Goal: Information Seeking & Learning: Find specific fact

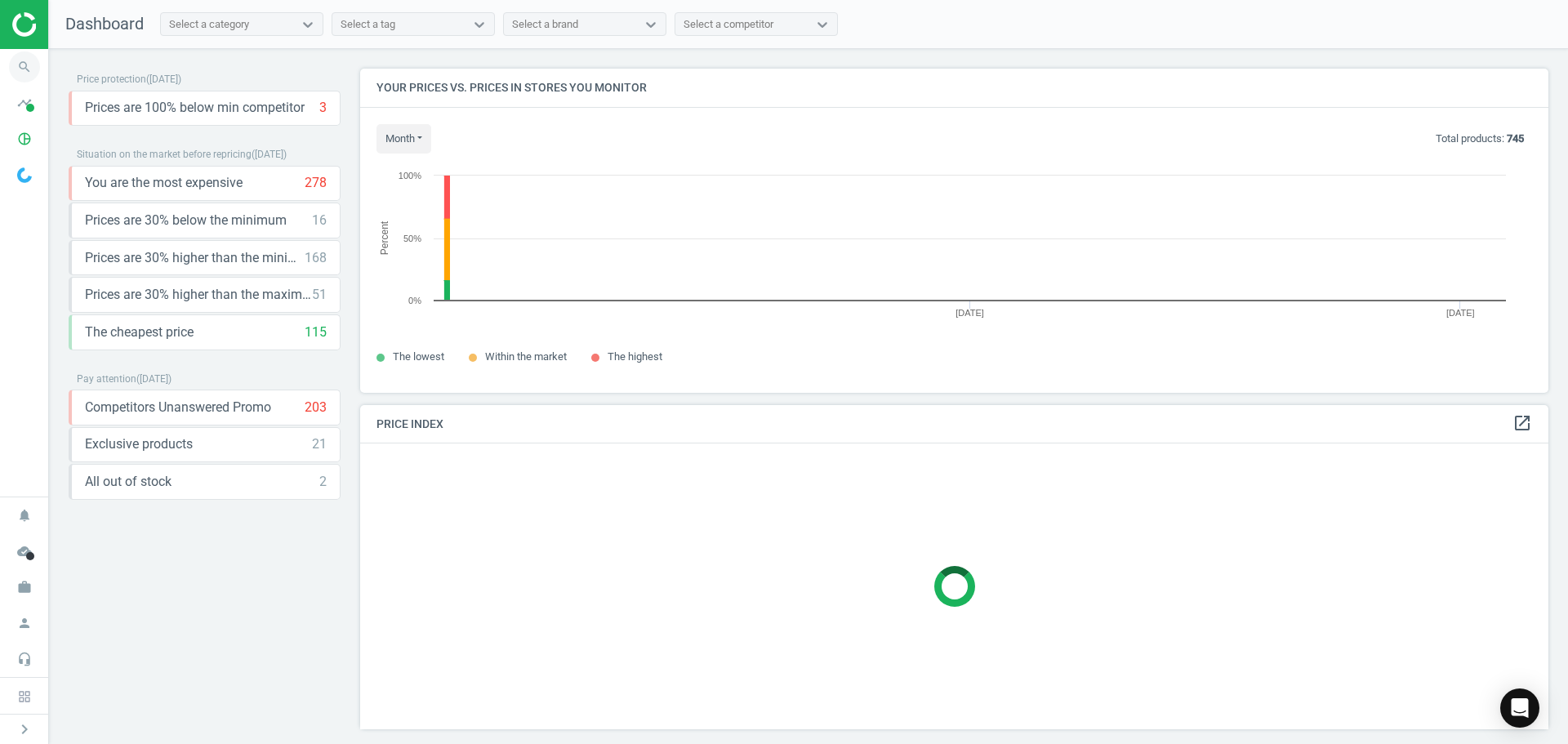
scroll to position [8, 8]
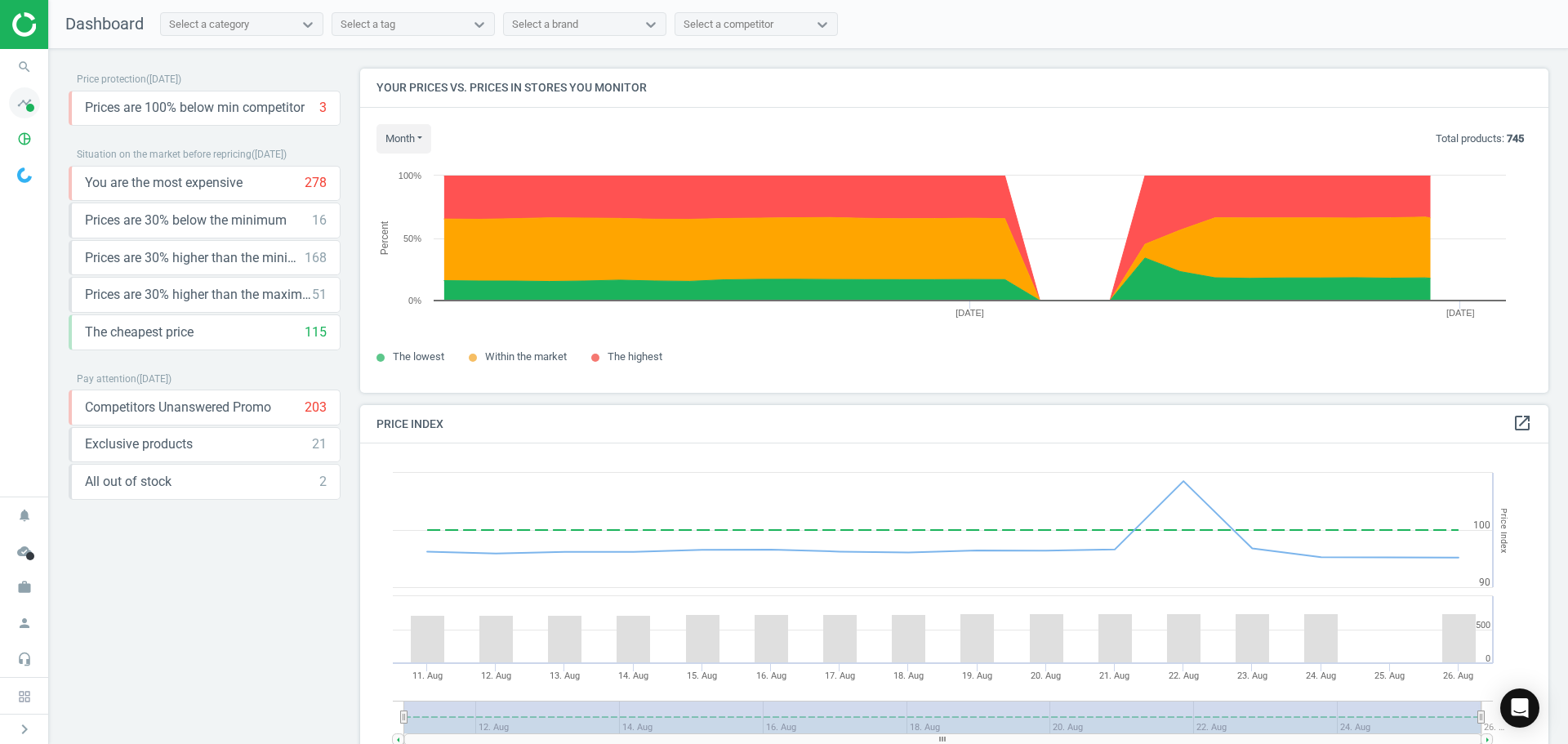
click at [21, 108] on icon "timeline" at bounding box center [25, 103] width 31 height 31
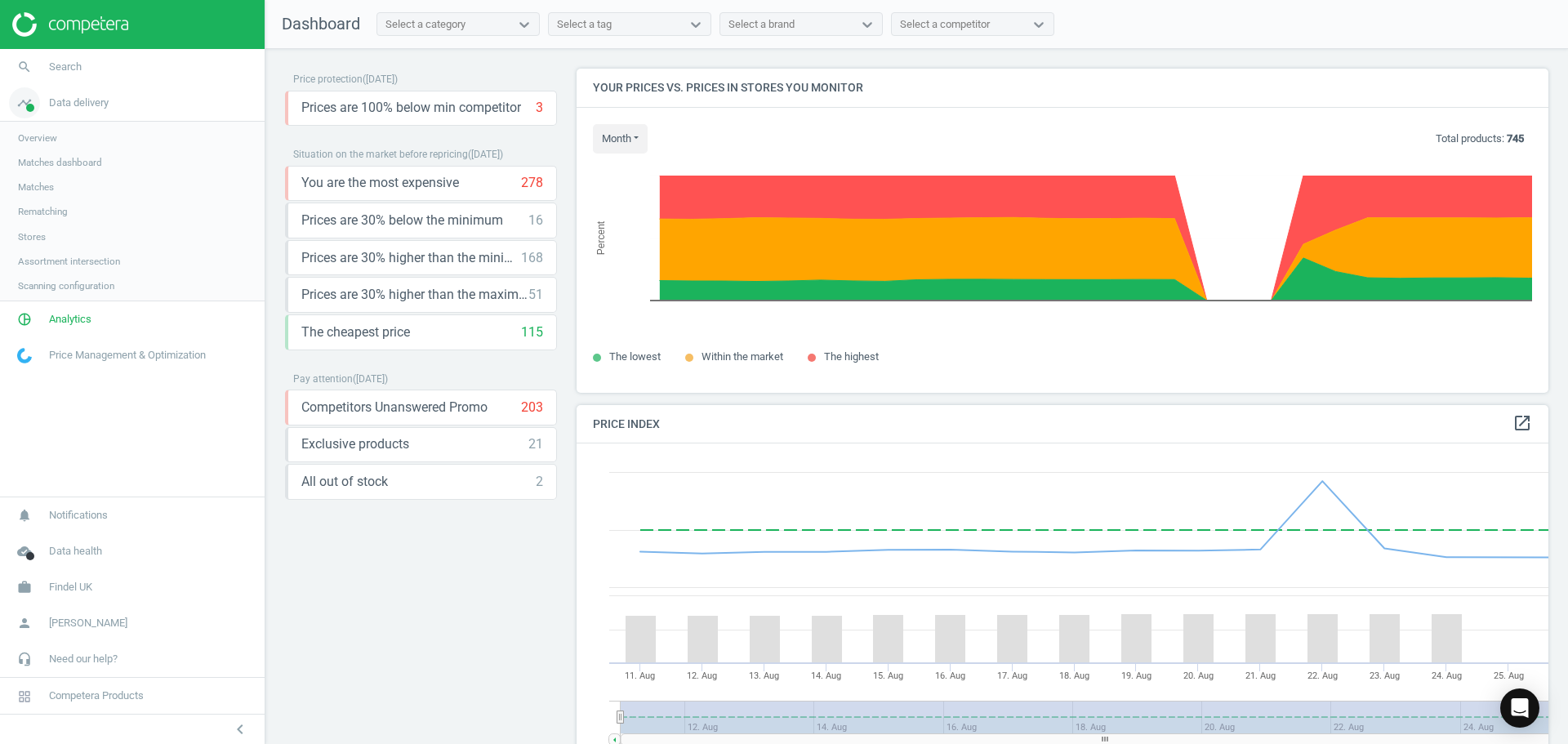
scroll to position [401, 985]
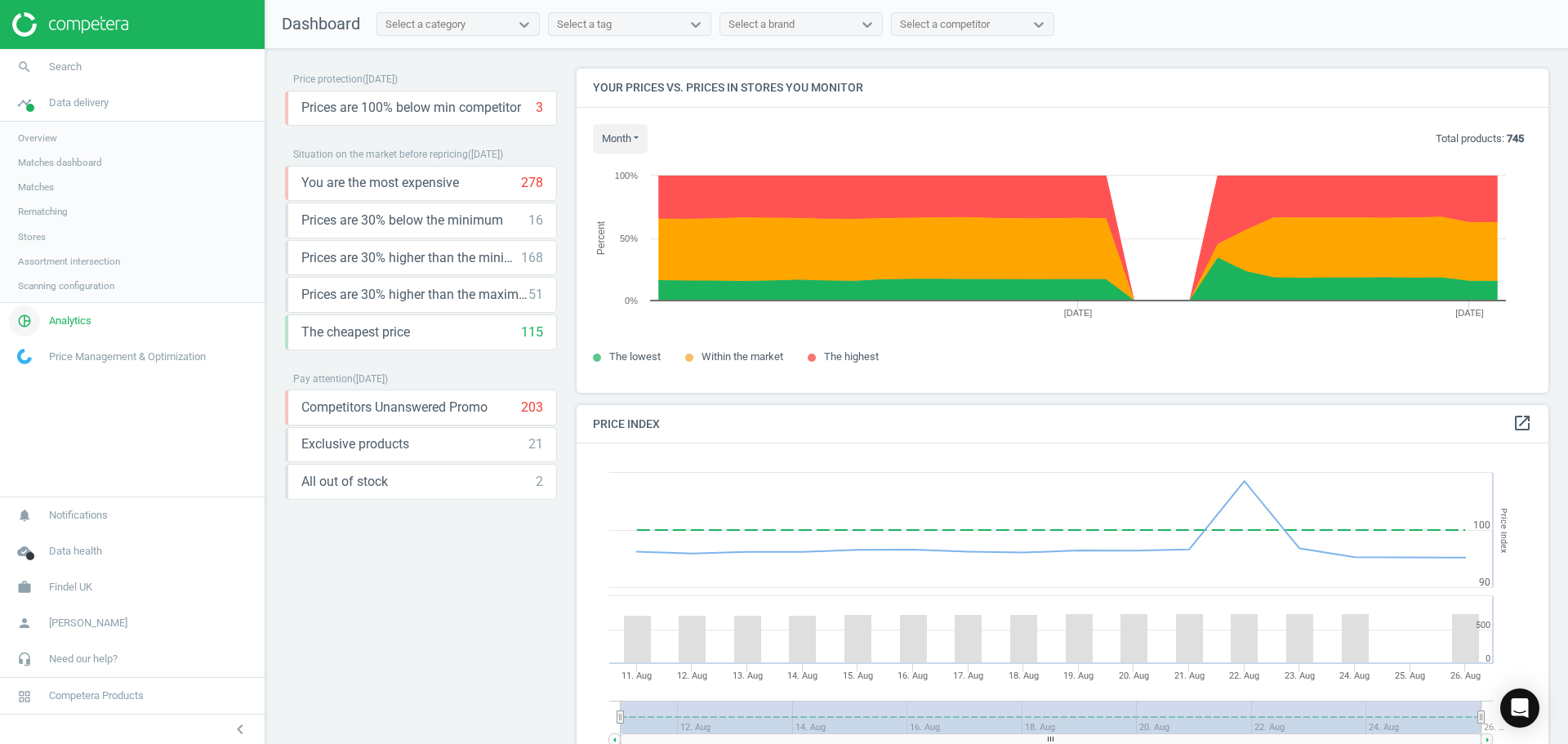
click at [65, 320] on span "Analytics" at bounding box center [69, 321] width 42 height 15
click at [46, 197] on span "Products" at bounding box center [37, 198] width 38 height 13
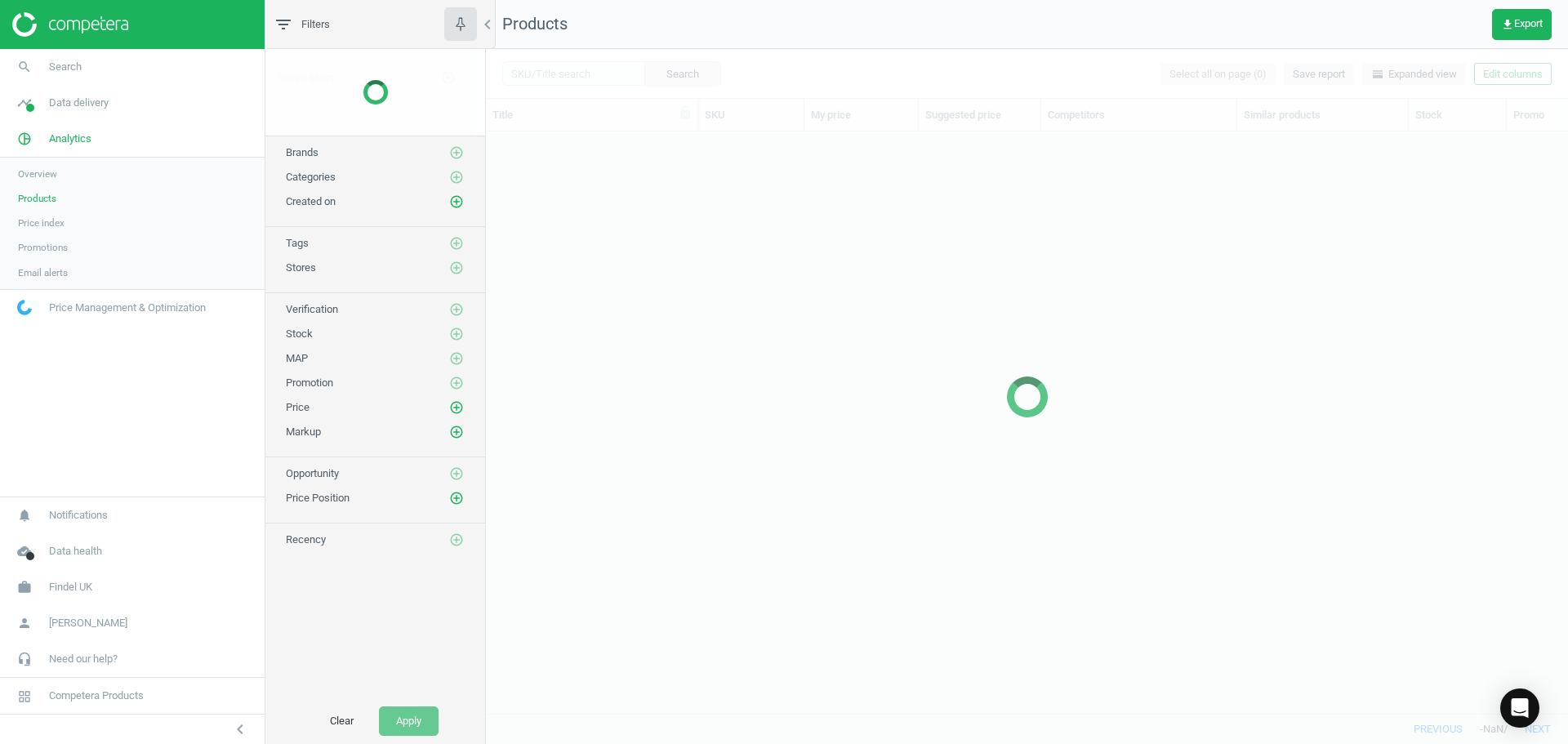
scroll to position [557, 1070]
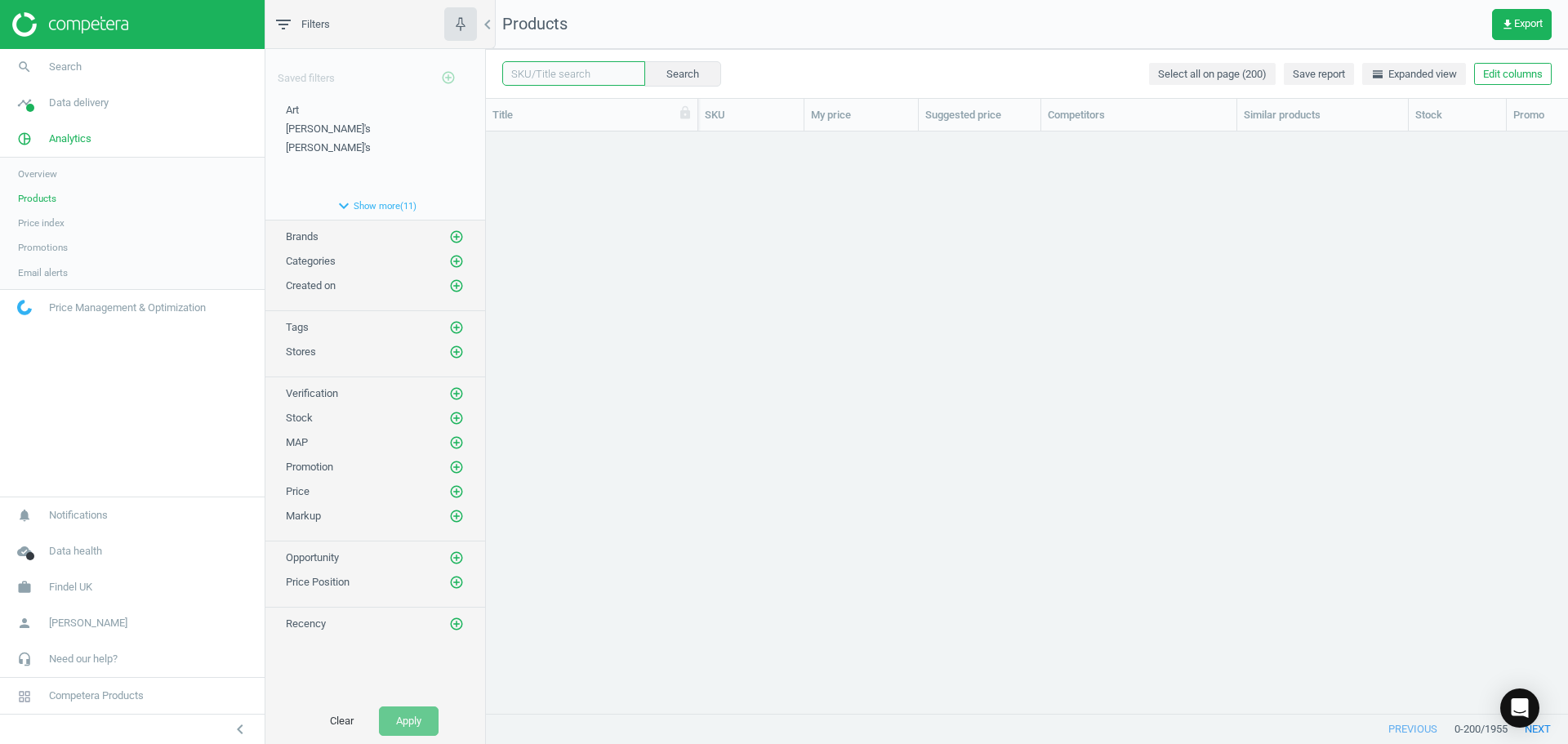
click at [581, 72] on input "text" at bounding box center [574, 74] width 143 height 25
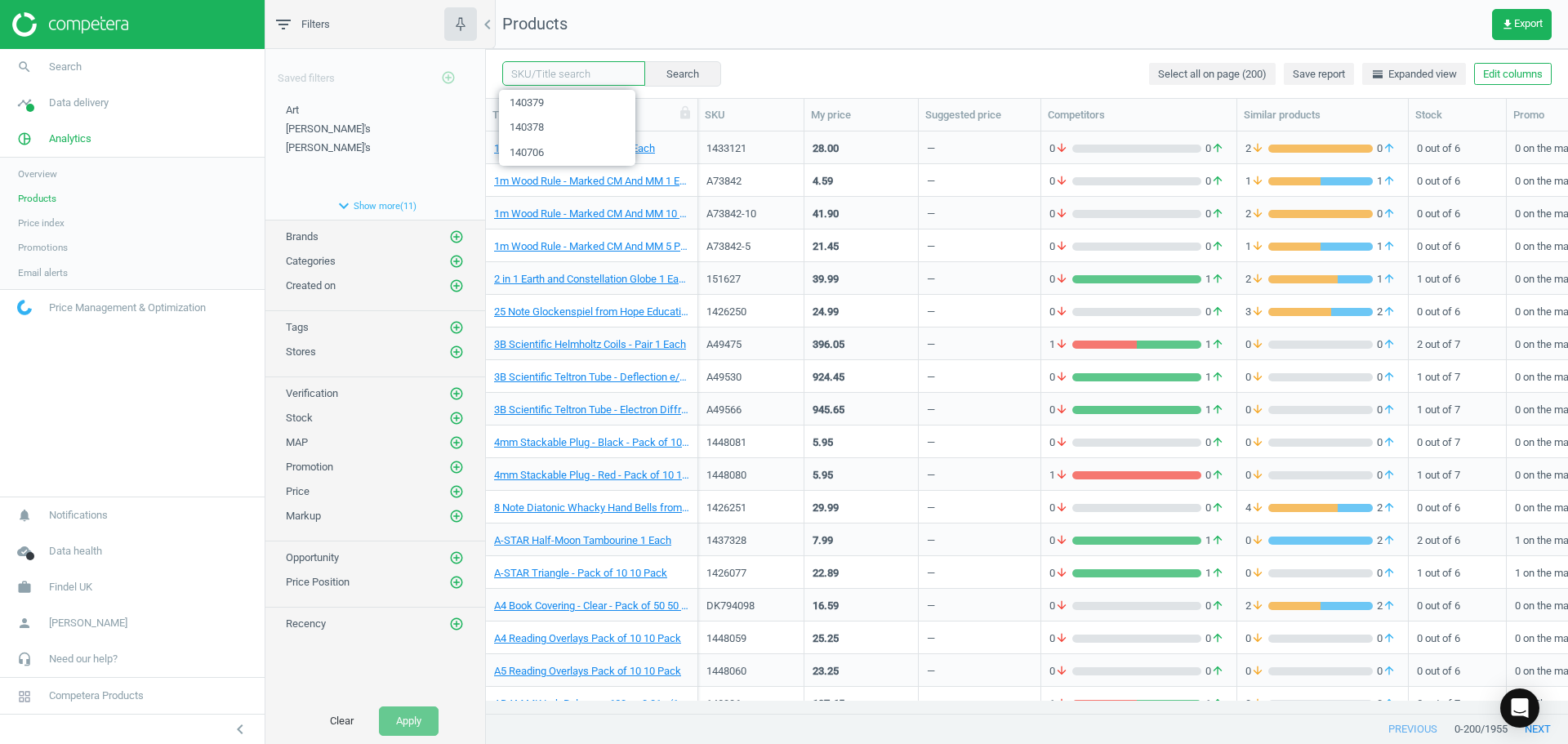
paste input "1423791"
type input "1423791"
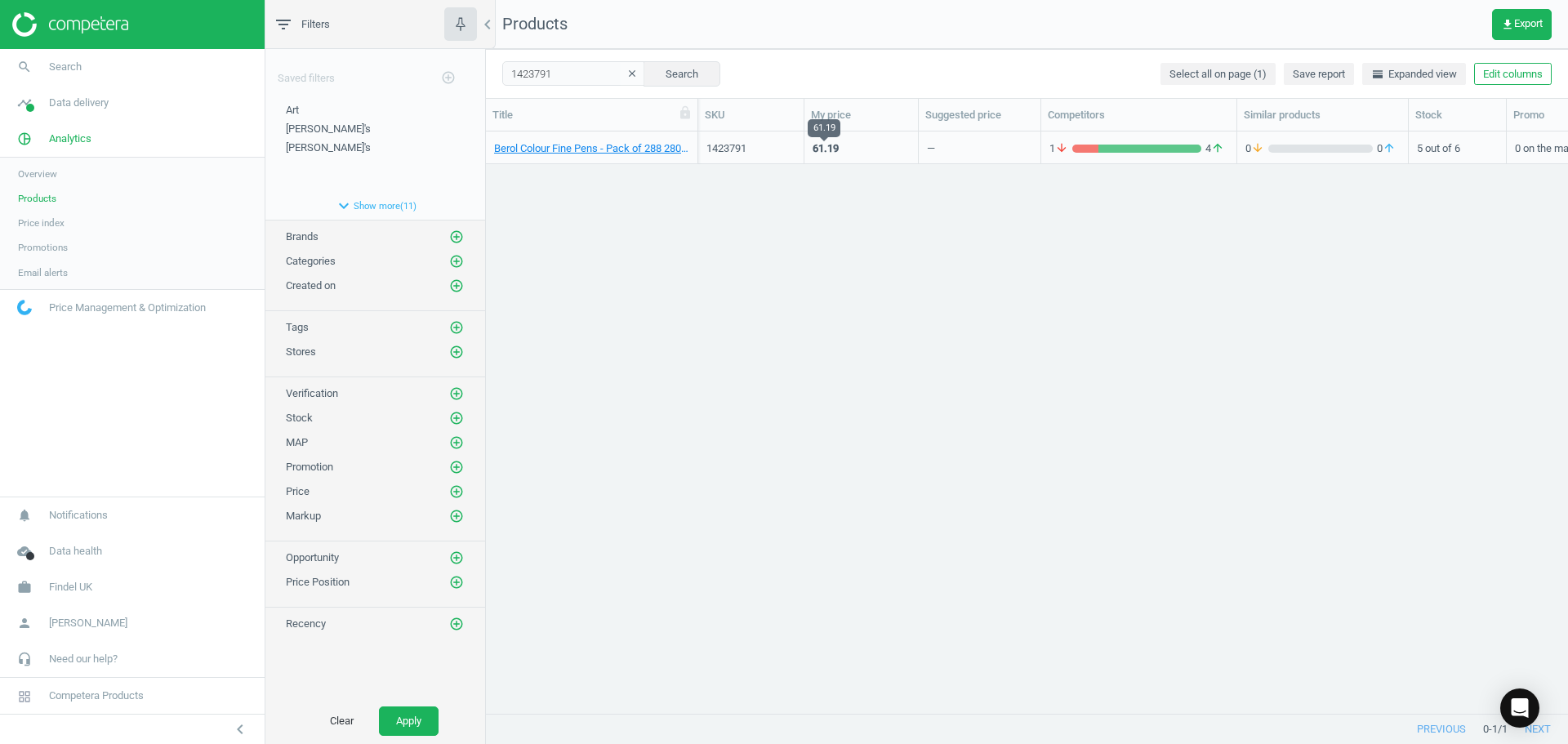
click at [836, 147] on div "61.19" at bounding box center [826, 149] width 26 height 15
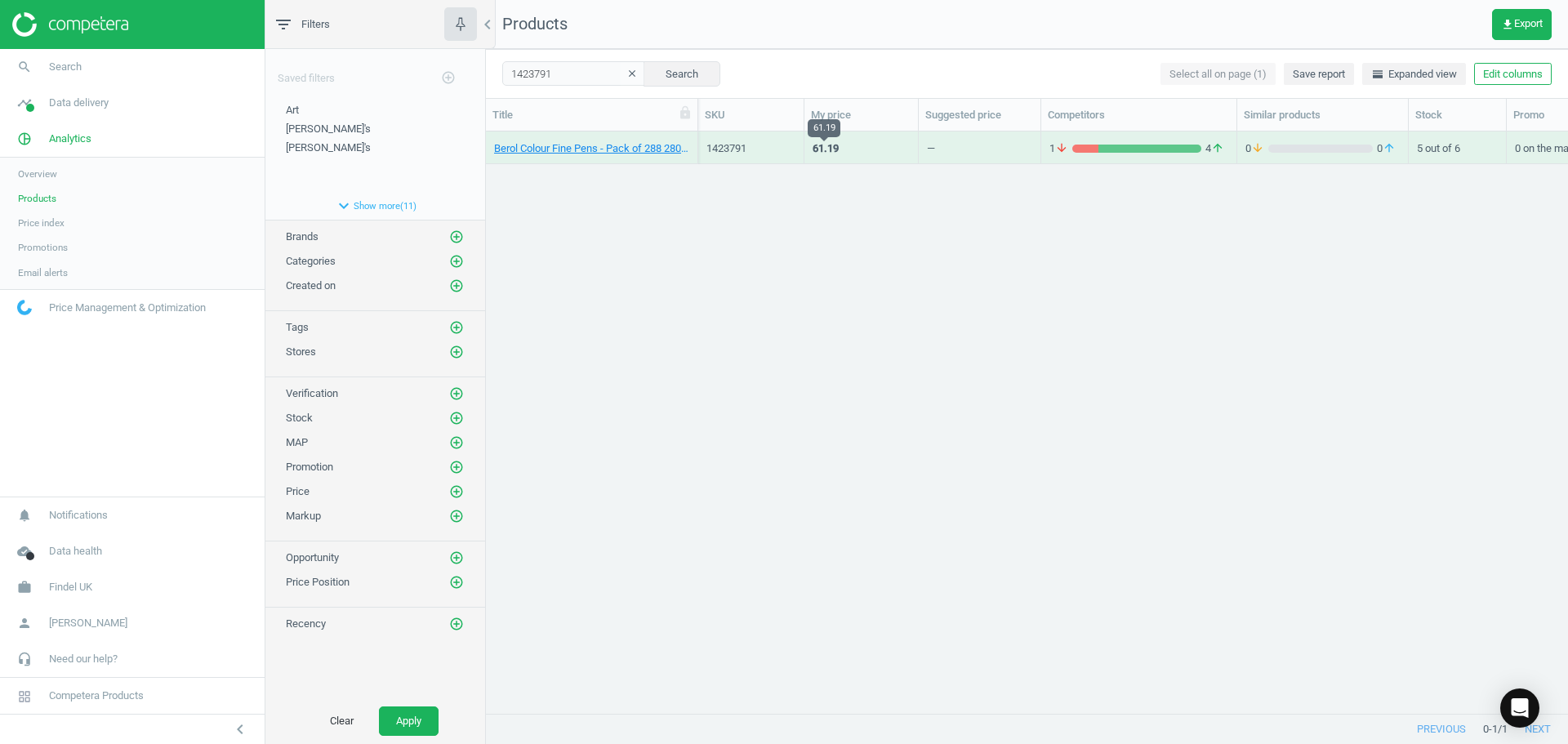
click at [820, 150] on div "61.19" at bounding box center [826, 149] width 26 height 15
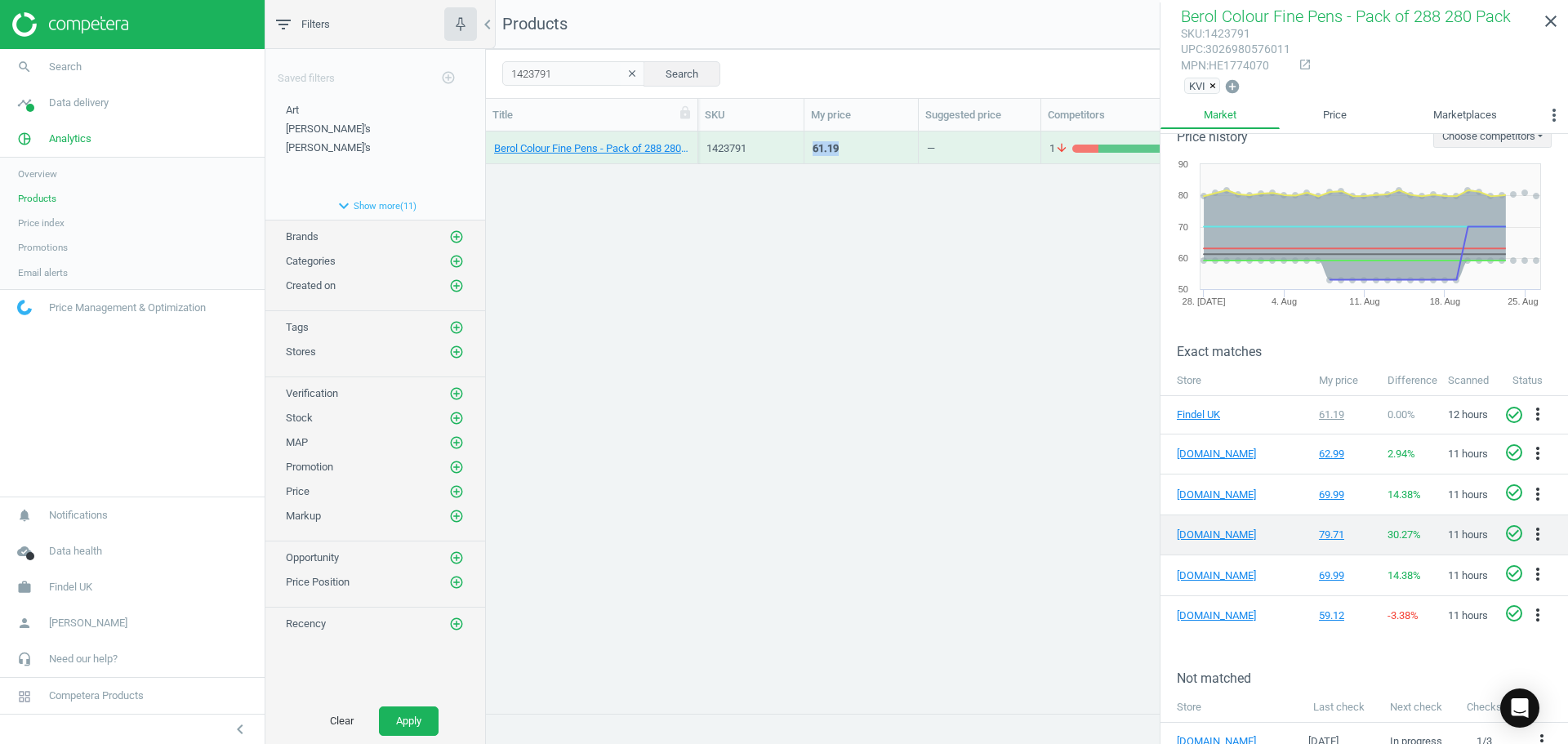
scroll to position [50, 0]
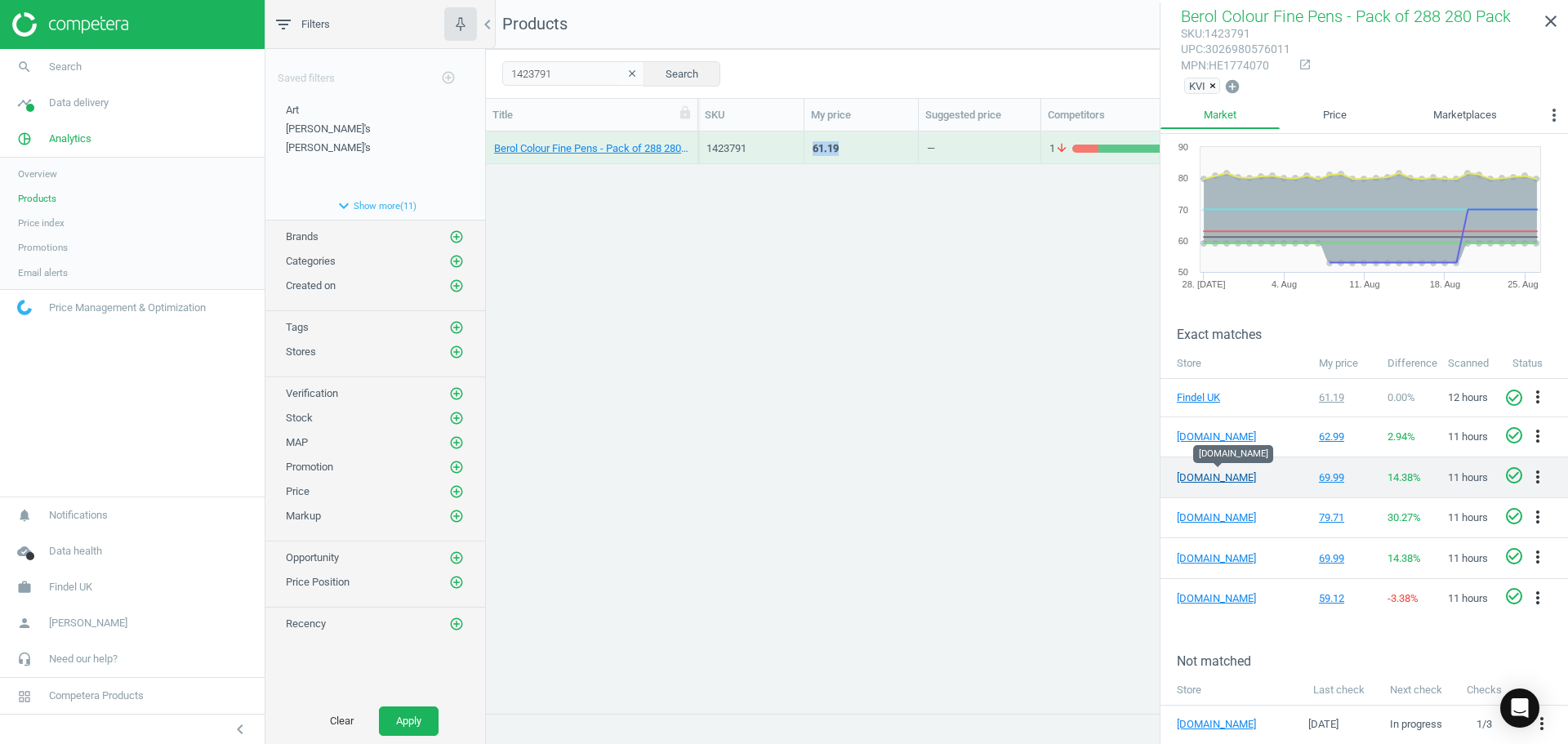
click at [1213, 478] on link "[DOMAIN_NAME]" at bounding box center [1218, 478] width 82 height 15
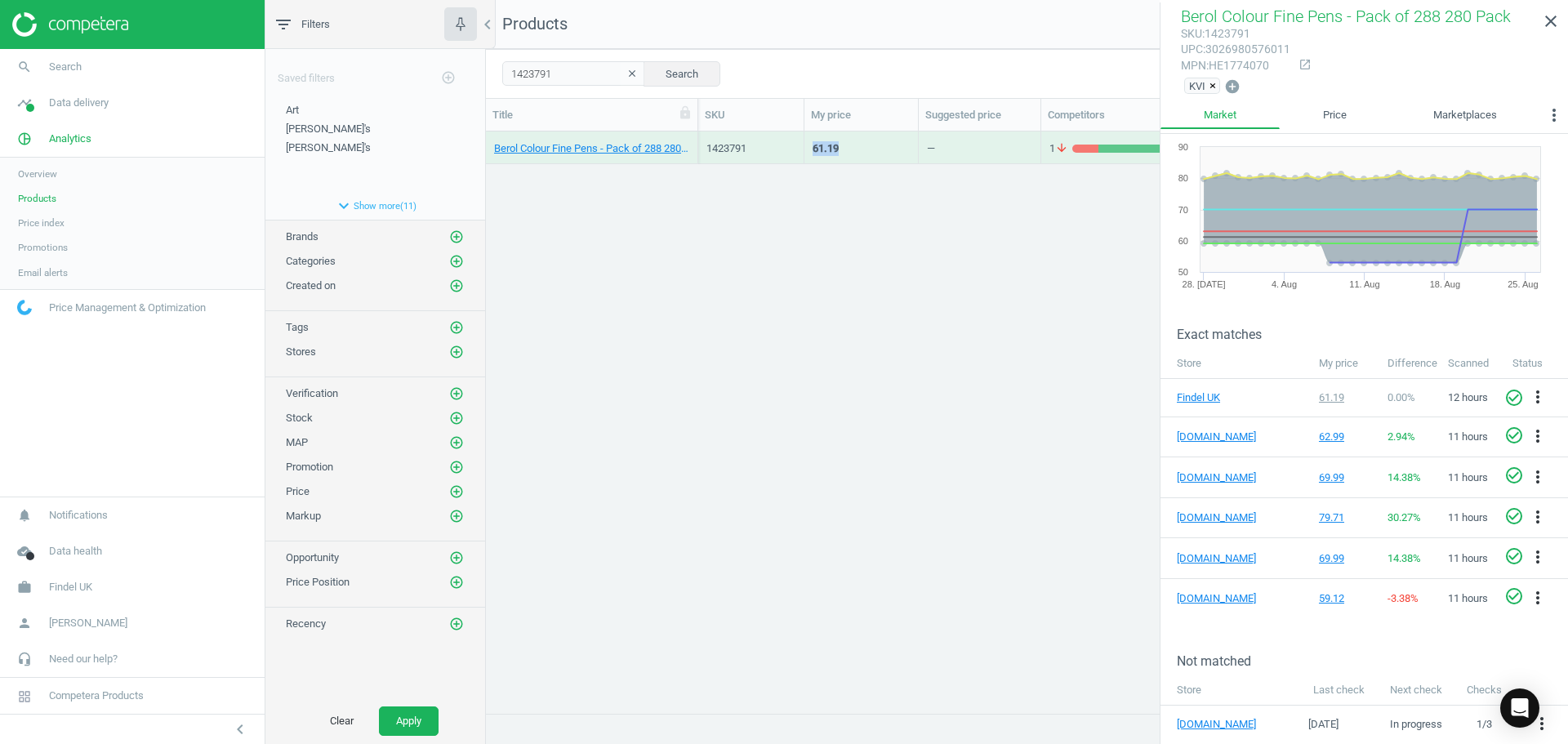
drag, startPoint x: 1550, startPoint y: 25, endPoint x: 1251, endPoint y: 88, distance: 305.6
click at [1550, 25] on icon "close" at bounding box center [1551, 21] width 20 height 20
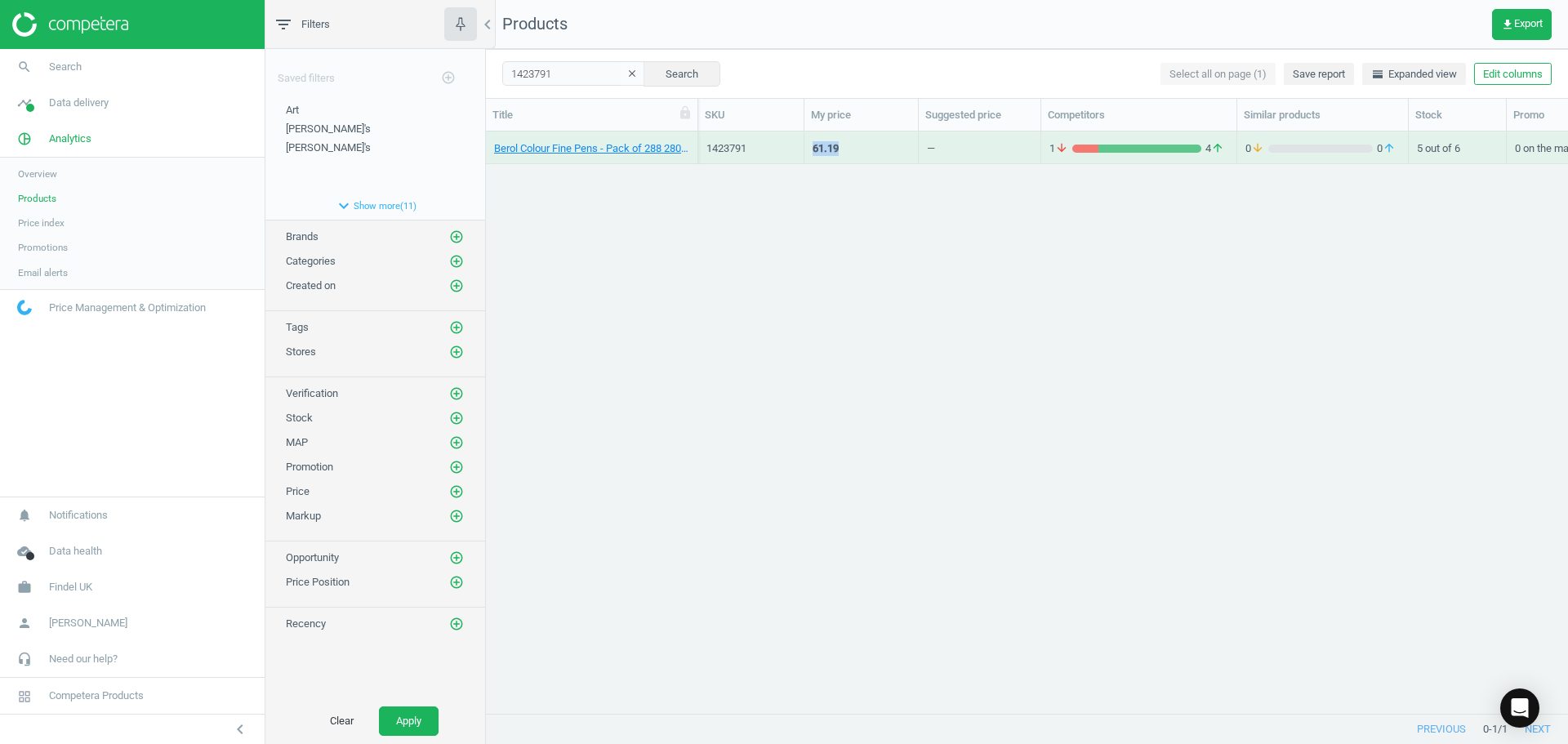
click at [627, 74] on icon "clear" at bounding box center [632, 74] width 12 height 12
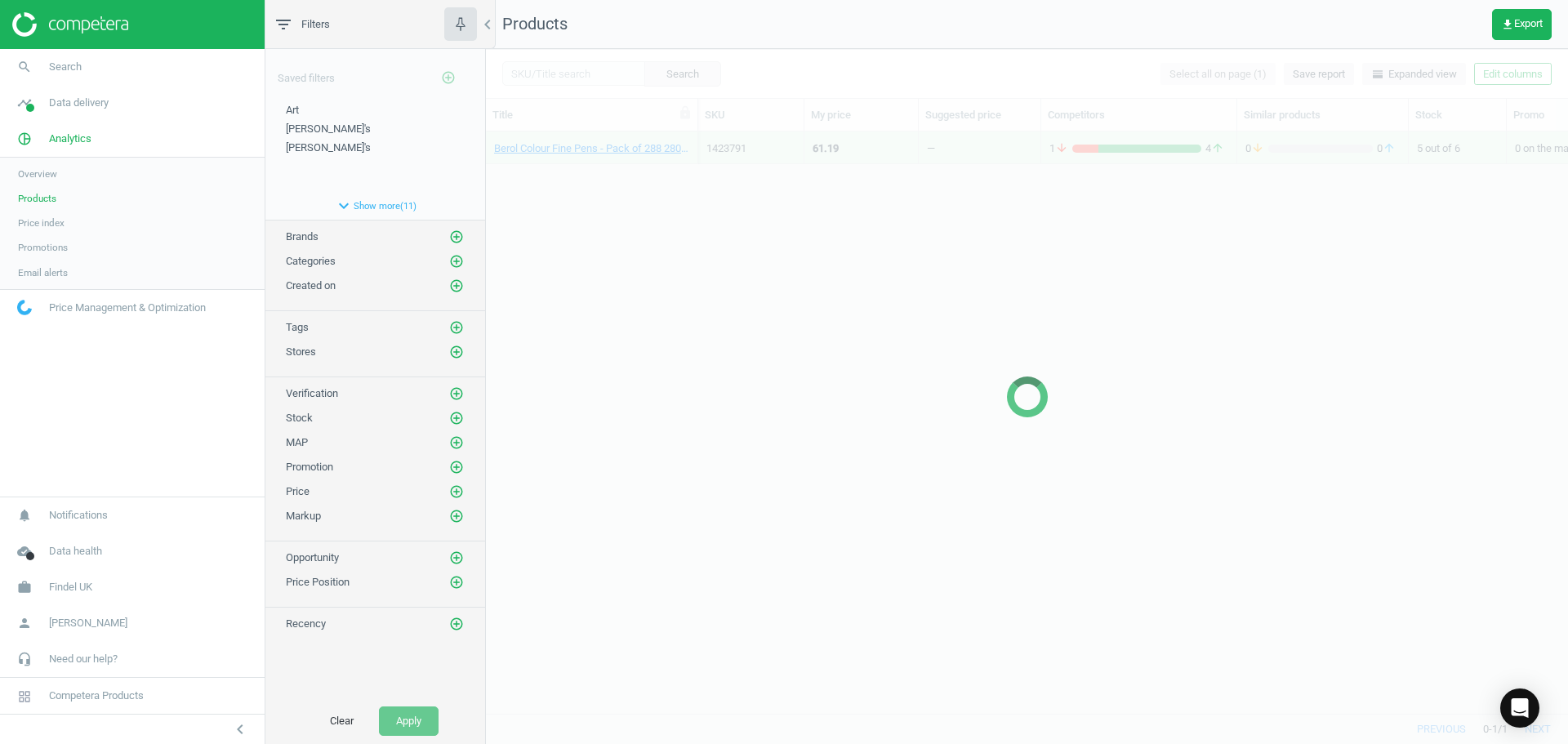
click at [580, 73] on div at bounding box center [1027, 396] width 1082 height 695
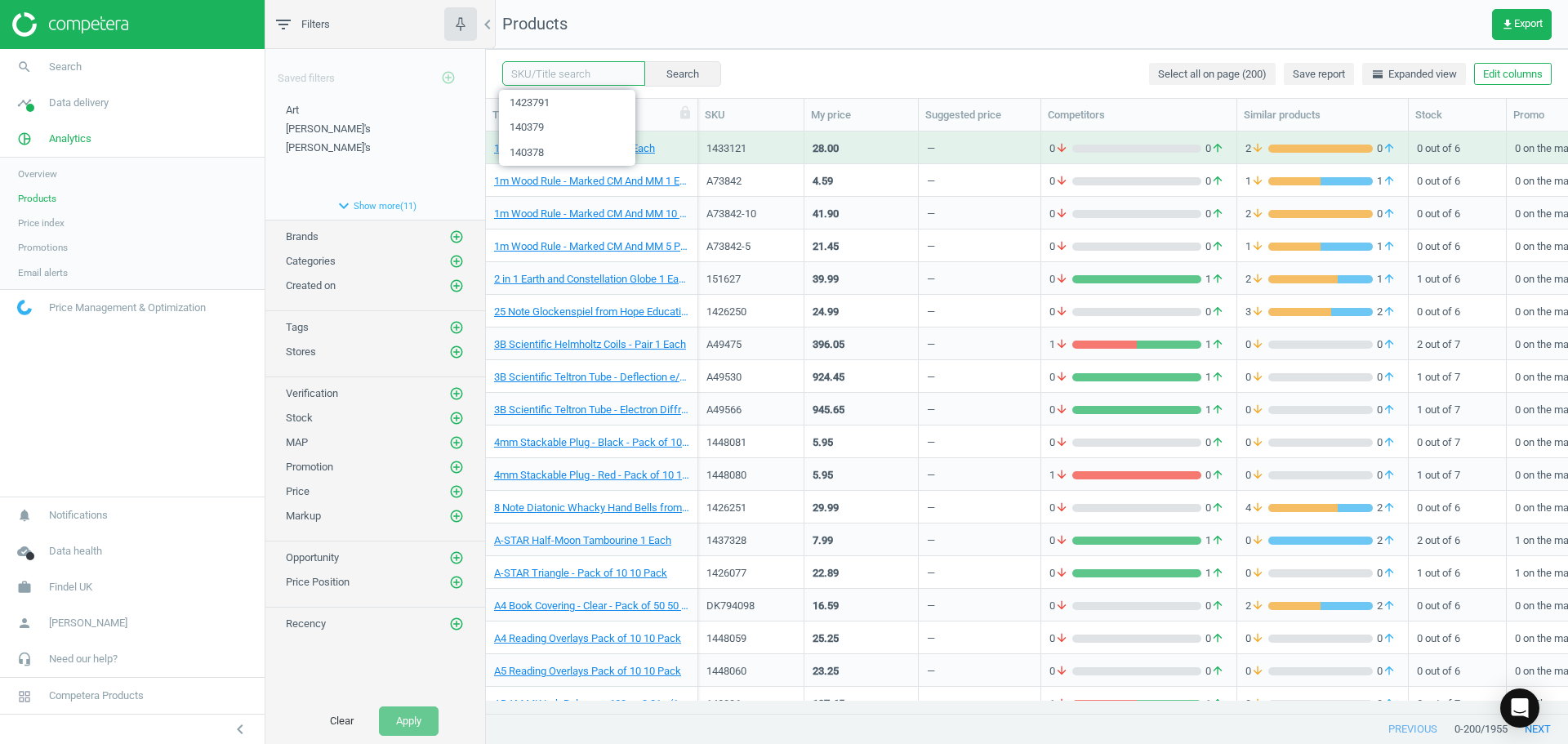
click at [565, 70] on input "text" at bounding box center [574, 74] width 143 height 25
paste input "1423790"
click at [664, 69] on button "Search" at bounding box center [682, 74] width 77 height 25
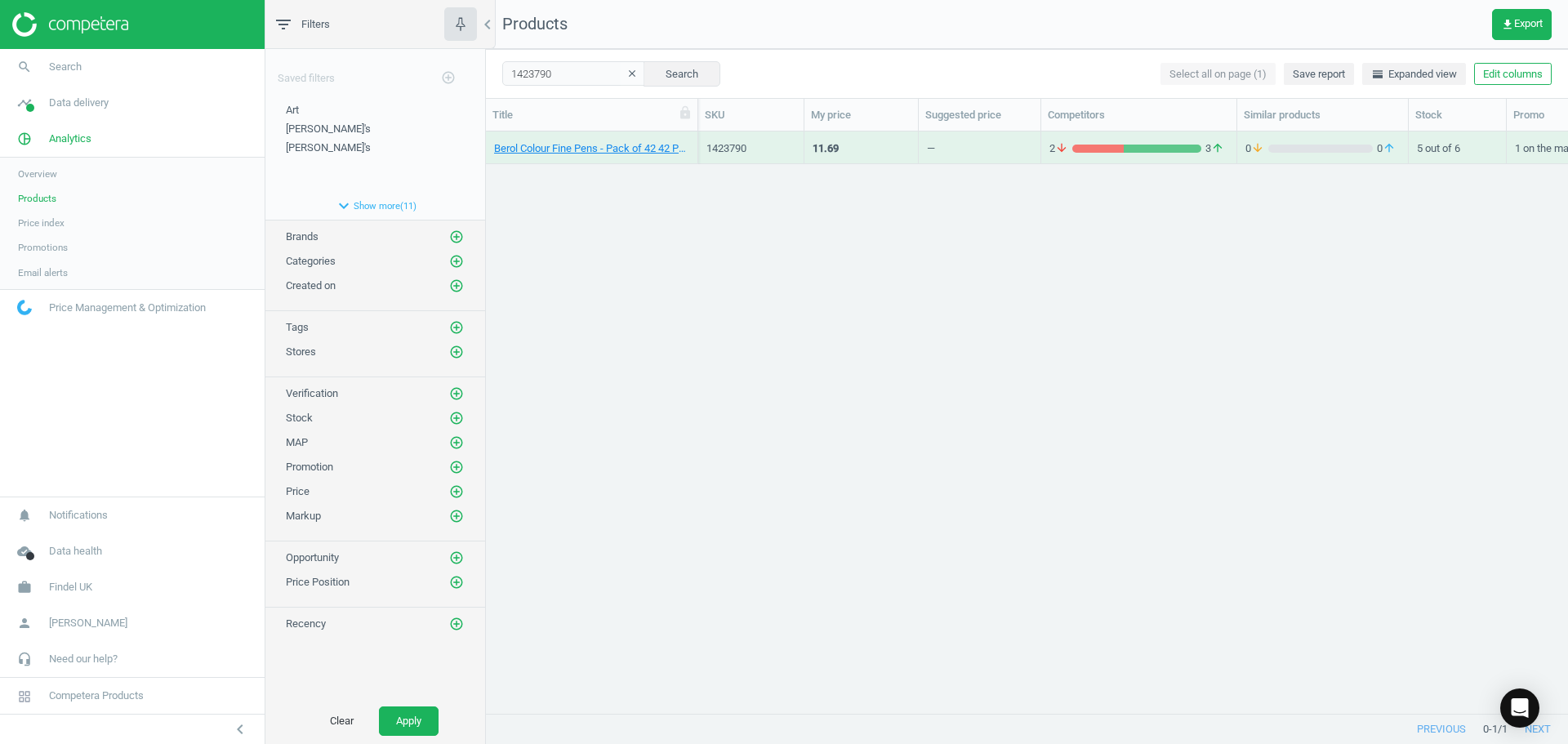
click at [846, 137] on div "11.69" at bounding box center [861, 147] width 98 height 29
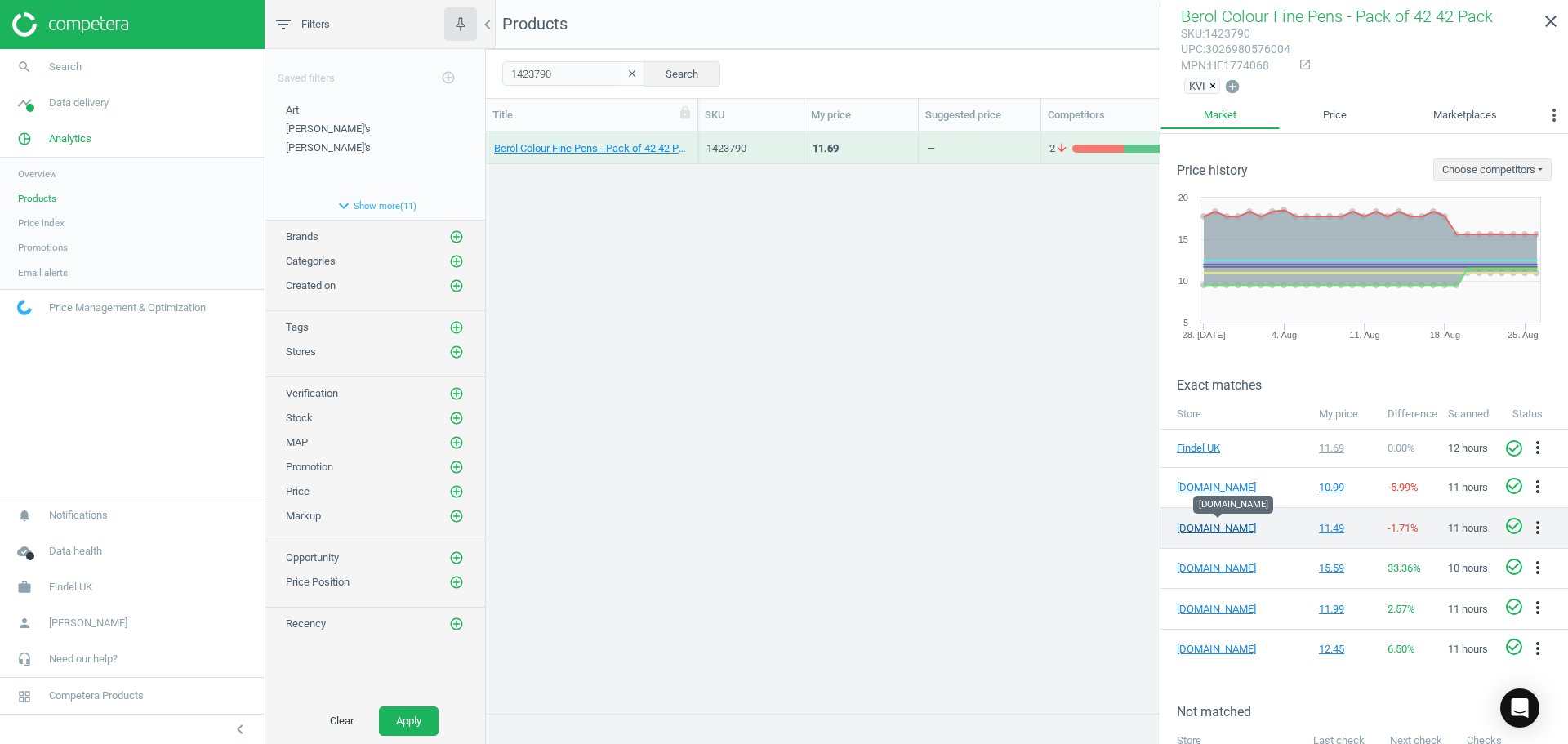
click at [1209, 527] on link "[DOMAIN_NAME]" at bounding box center [1218, 528] width 82 height 15
click at [1550, 20] on icon "close" at bounding box center [1551, 21] width 20 height 20
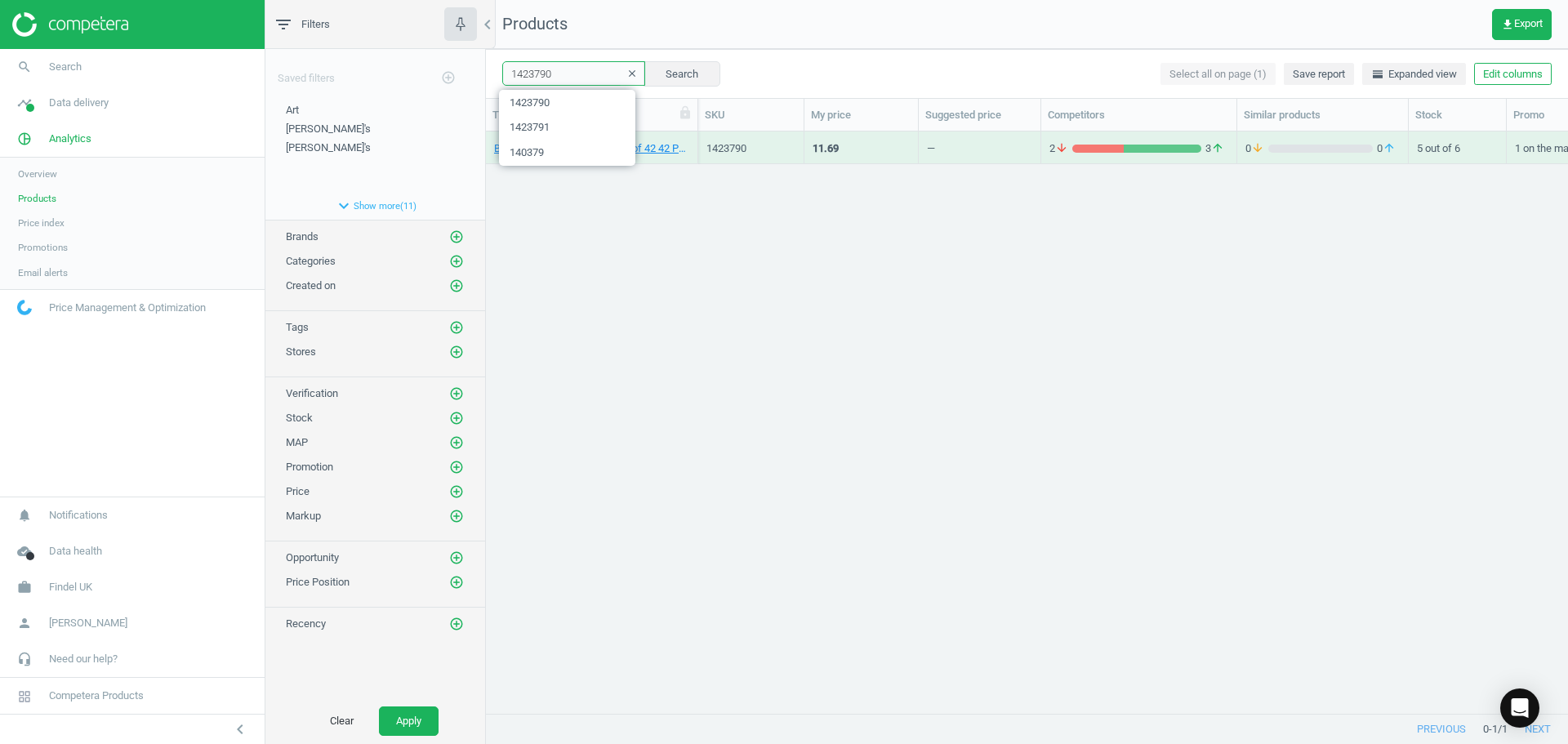
drag, startPoint x: 583, startPoint y: 70, endPoint x: 397, endPoint y: 62, distance: 186.2
click at [397, 62] on div "filter_list Filters chevron_left Saved filters add_circle_outline Art edit dele…" at bounding box center [917, 372] width 1303 height 744
paste input "88"
type input "1423788"
click at [689, 72] on button "Search" at bounding box center [682, 74] width 77 height 25
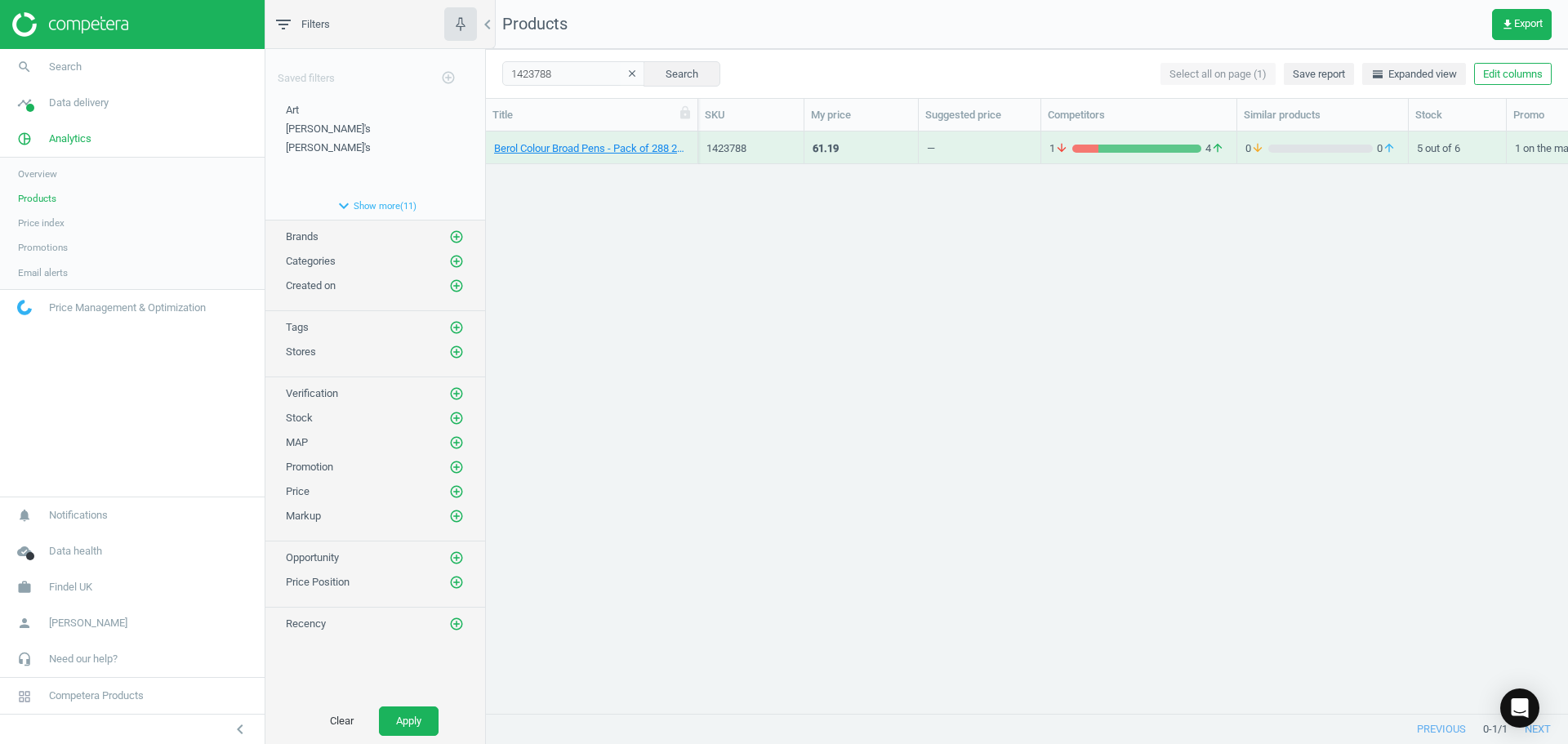
click at [846, 145] on div "61.19" at bounding box center [861, 147] width 98 height 29
click at [845, 145] on div "61.19" at bounding box center [861, 147] width 98 height 29
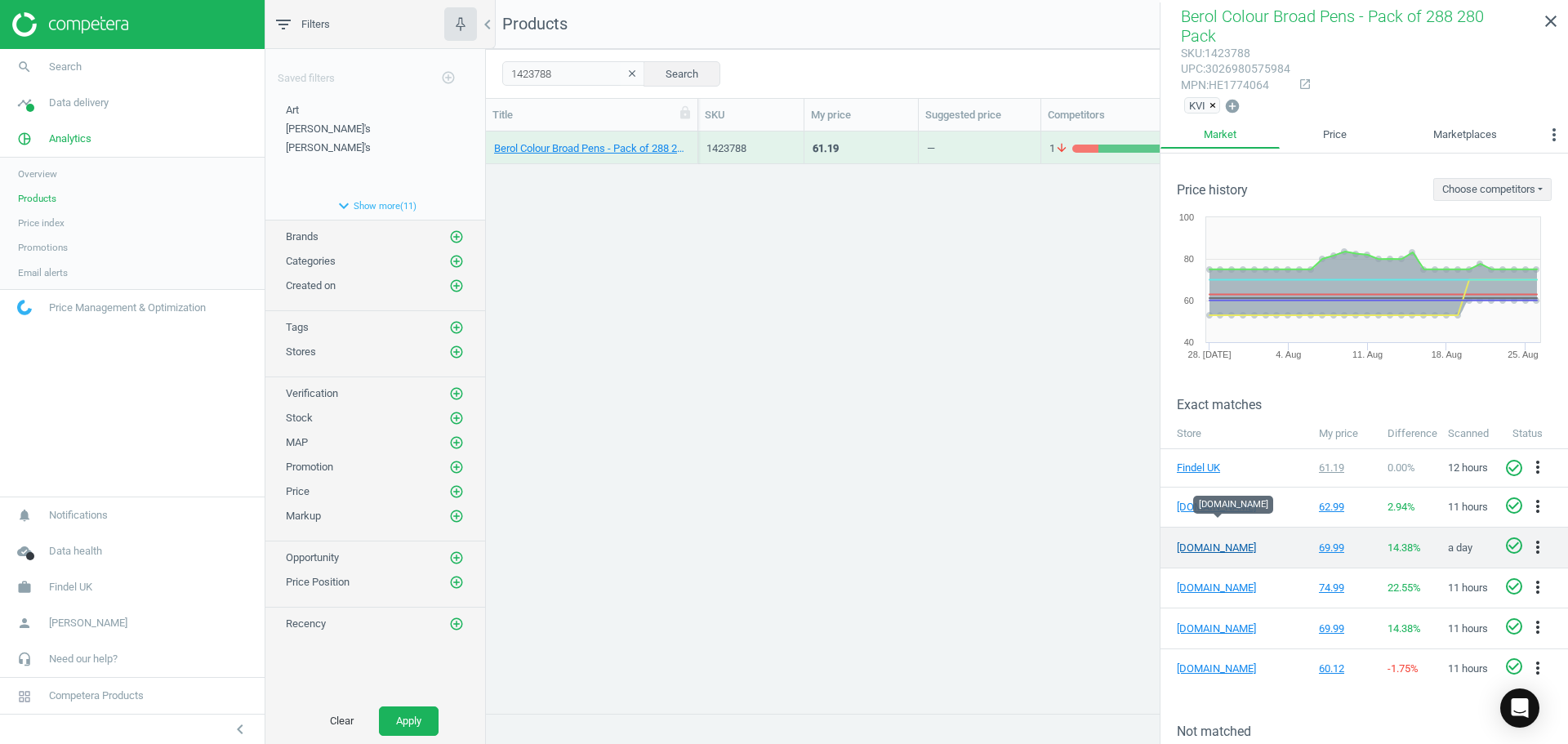
click at [1204, 541] on link "[DOMAIN_NAME]" at bounding box center [1218, 548] width 82 height 15
click at [627, 74] on icon "clear" at bounding box center [632, 74] width 12 height 12
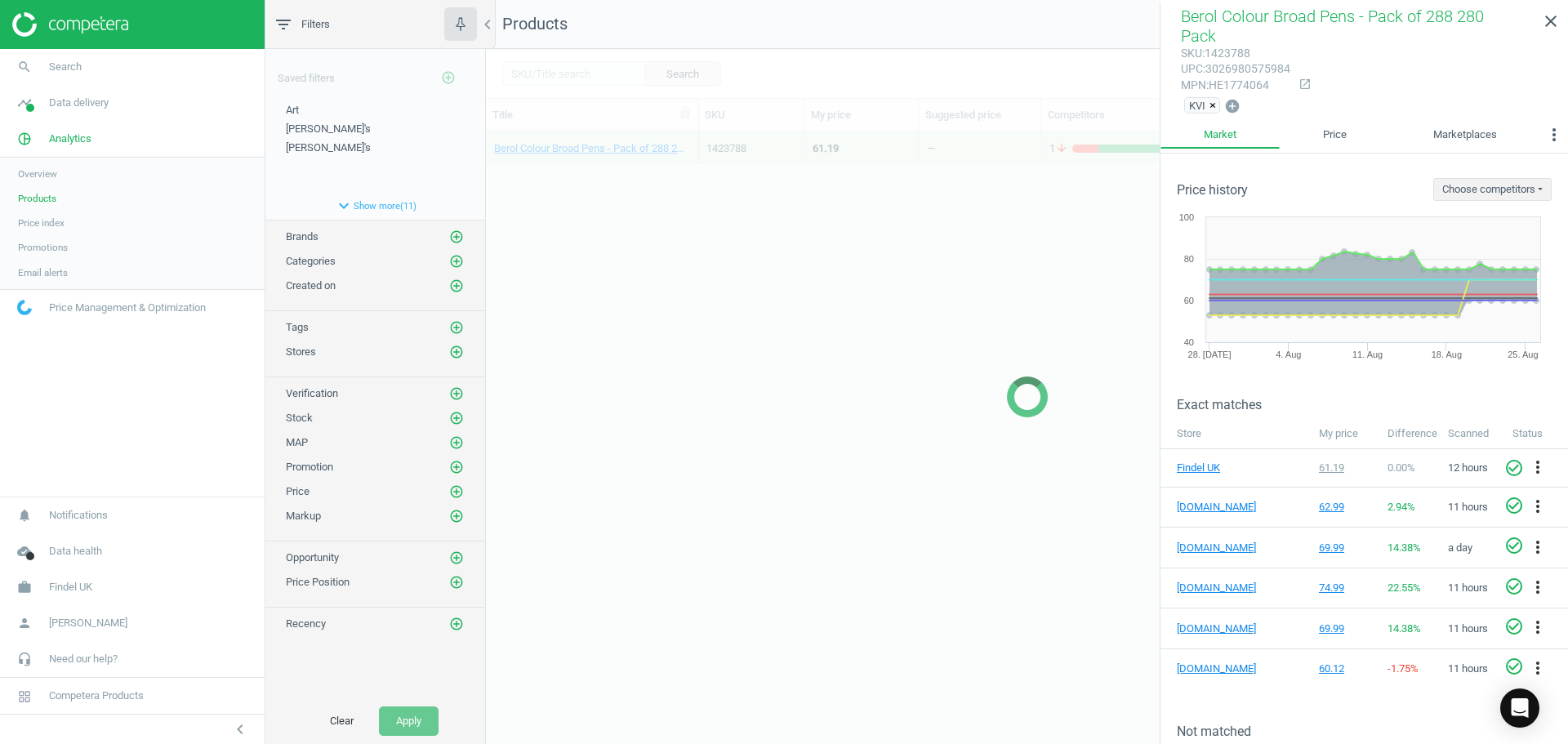
click at [574, 73] on div at bounding box center [1027, 396] width 1082 height 695
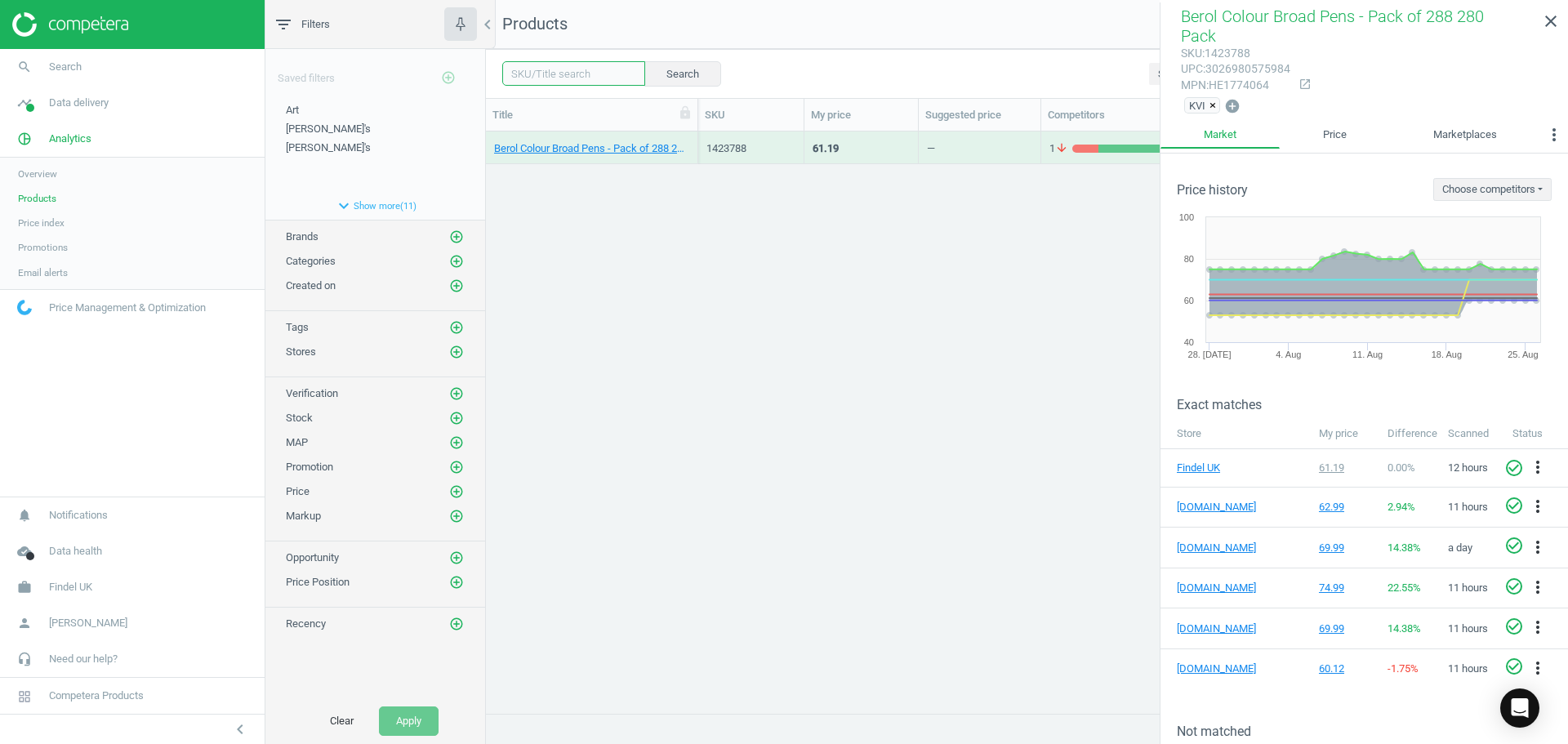
click at [559, 75] on input "text" at bounding box center [574, 74] width 143 height 25
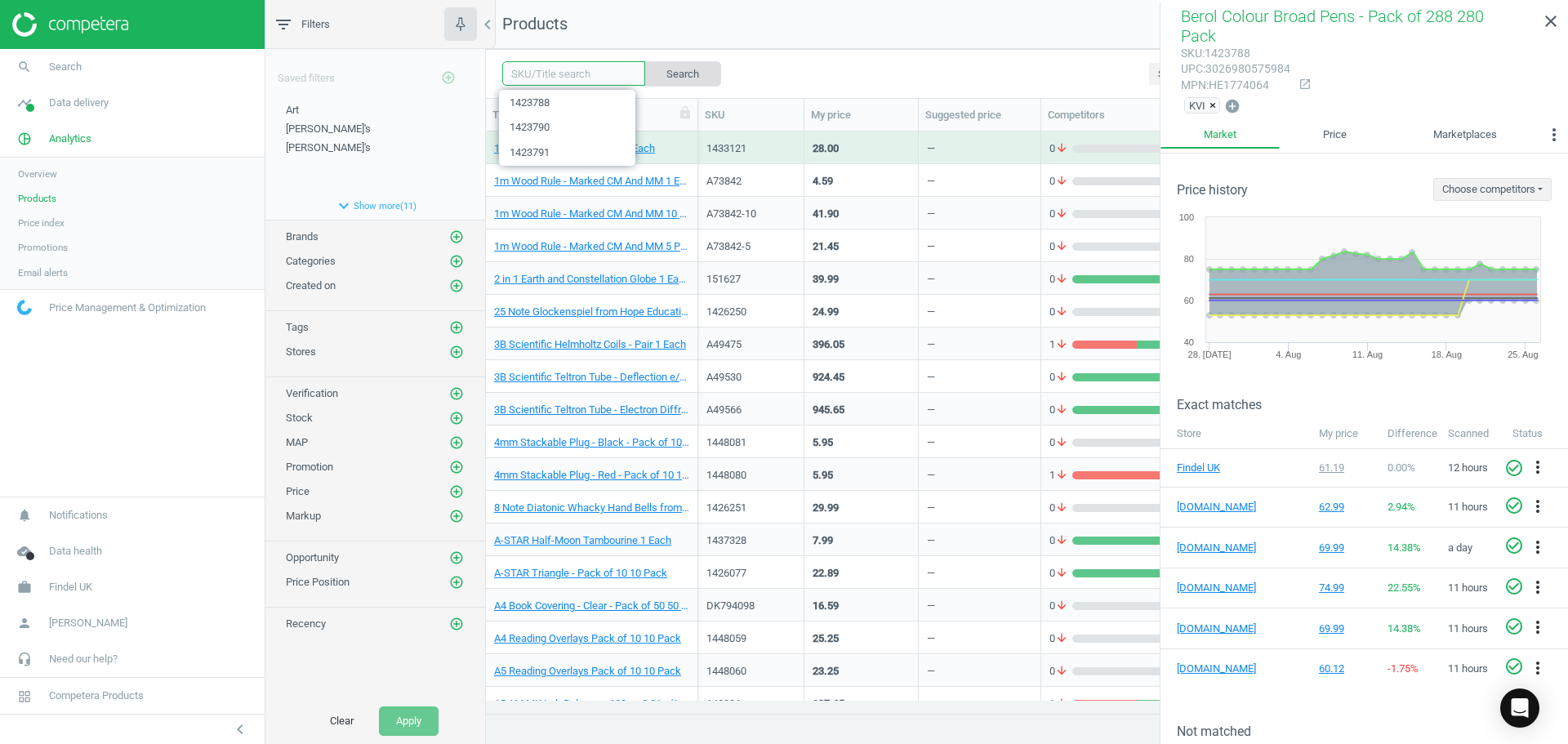
paste input "1423787"
click at [675, 71] on button "Search" at bounding box center [682, 74] width 77 height 25
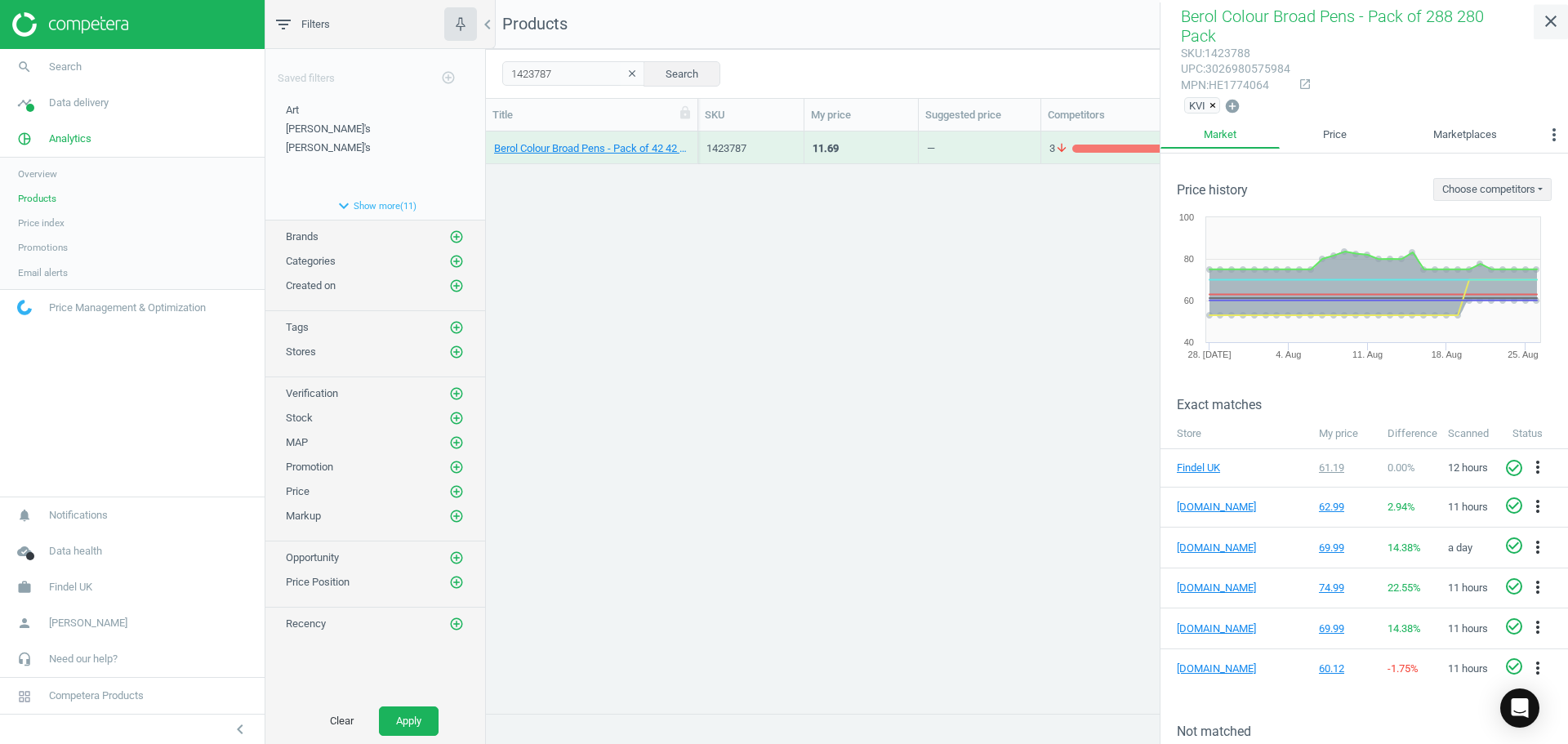
click at [1547, 12] on icon "close" at bounding box center [1551, 21] width 20 height 20
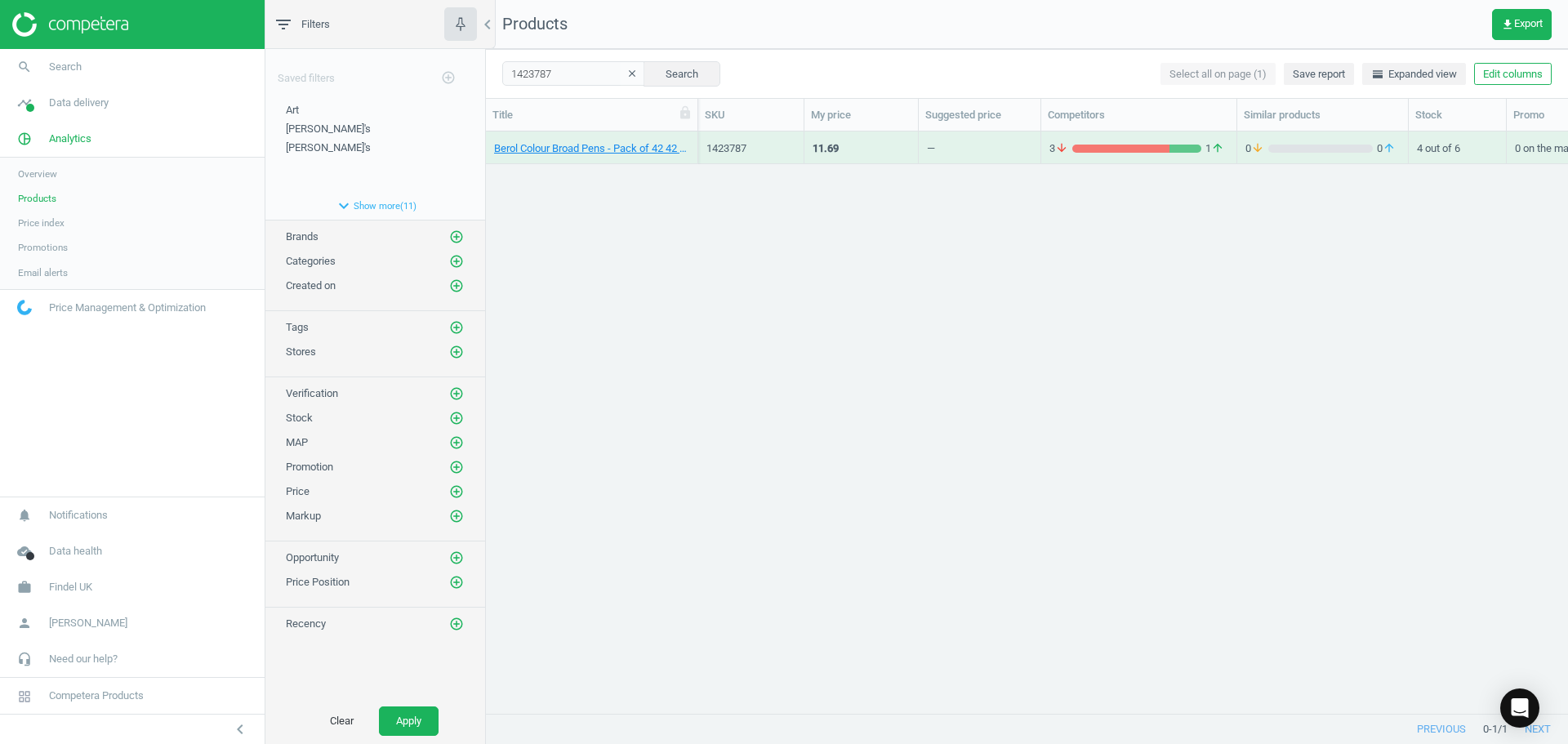
click at [829, 151] on div "11.69" at bounding box center [826, 149] width 26 height 15
click at [829, 150] on div "11.69" at bounding box center [826, 149] width 26 height 15
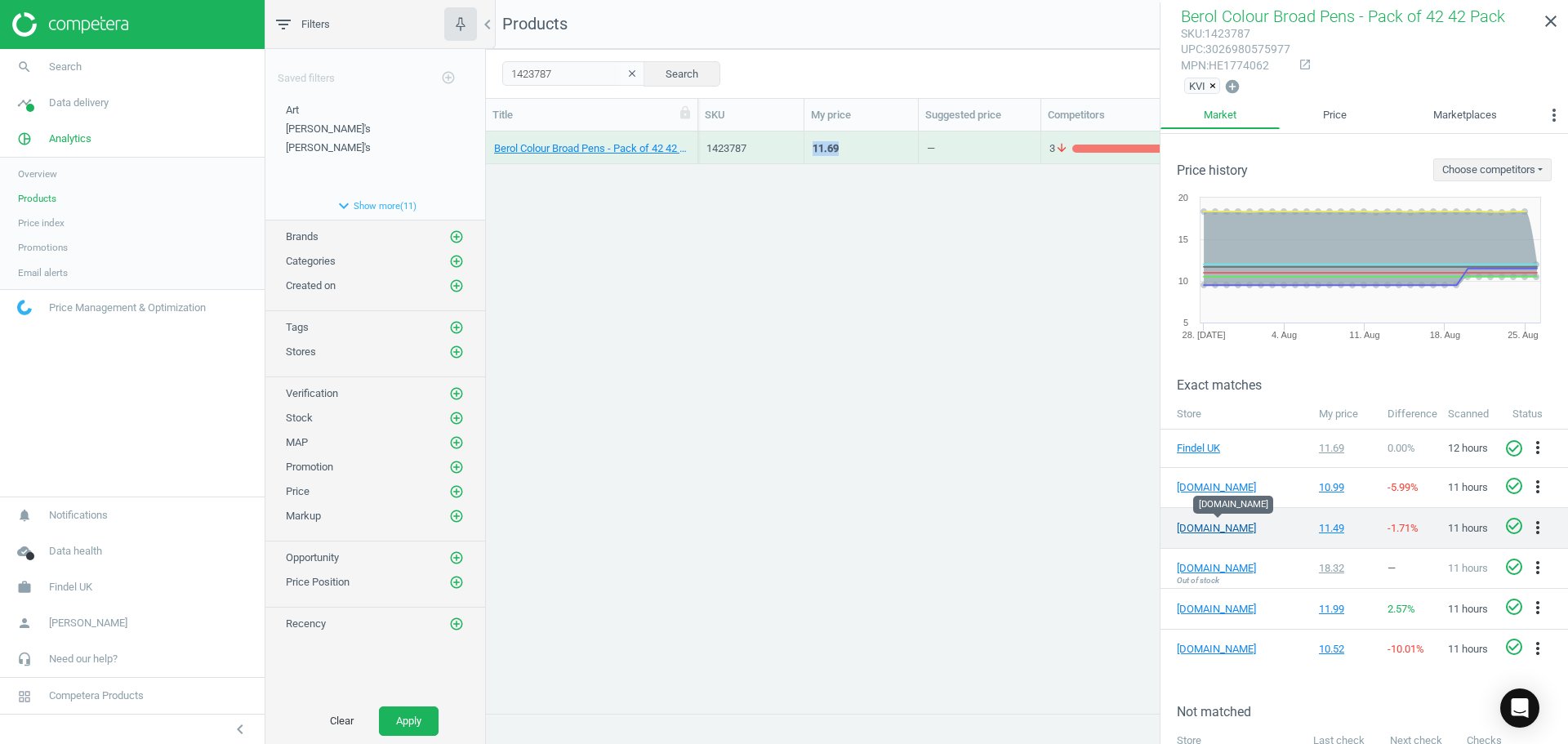
click at [1190, 523] on link "[DOMAIN_NAME]" at bounding box center [1218, 528] width 82 height 15
click at [1547, 21] on icon "close" at bounding box center [1551, 21] width 20 height 20
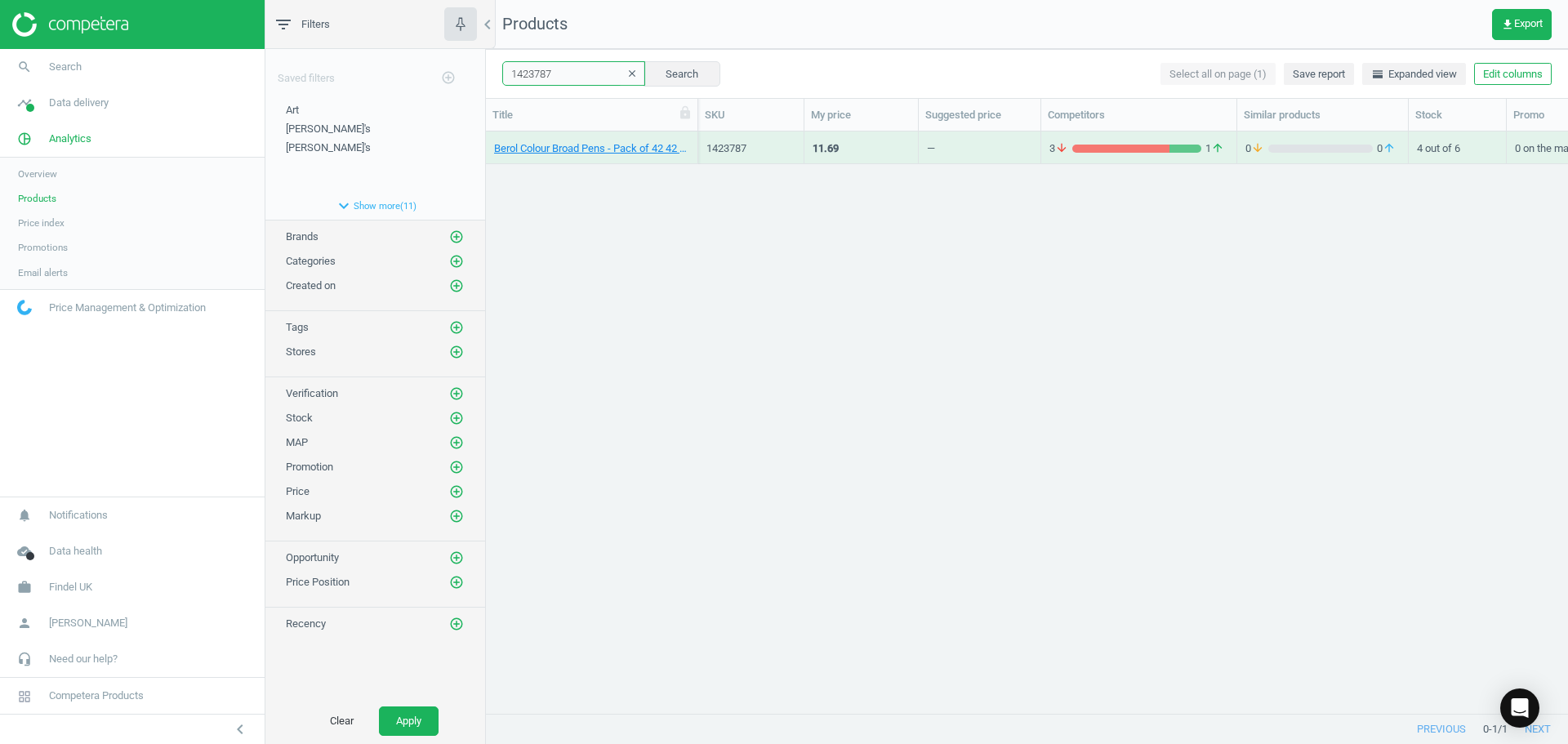
drag, startPoint x: 534, startPoint y: 66, endPoint x: 472, endPoint y: 59, distance: 62.4
click at [470, 59] on div "filter_list Filters chevron_left Saved filters add_circle_outline Art edit dele…" at bounding box center [917, 372] width 1303 height 744
paste input "ENF482319"
type input "ENF482319"
click at [662, 68] on button "Search" at bounding box center [682, 74] width 77 height 25
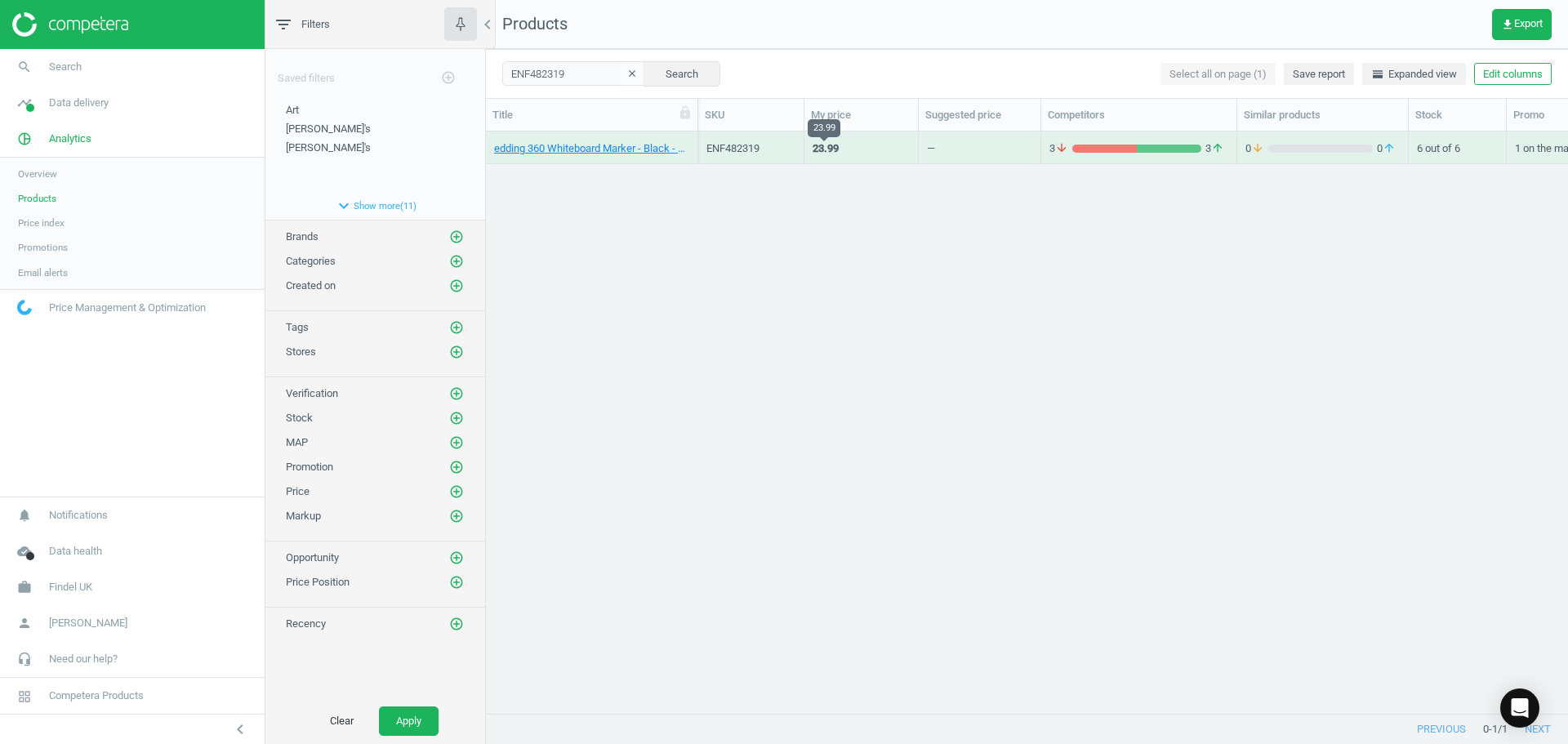
click at [830, 150] on div "23.99" at bounding box center [826, 149] width 26 height 15
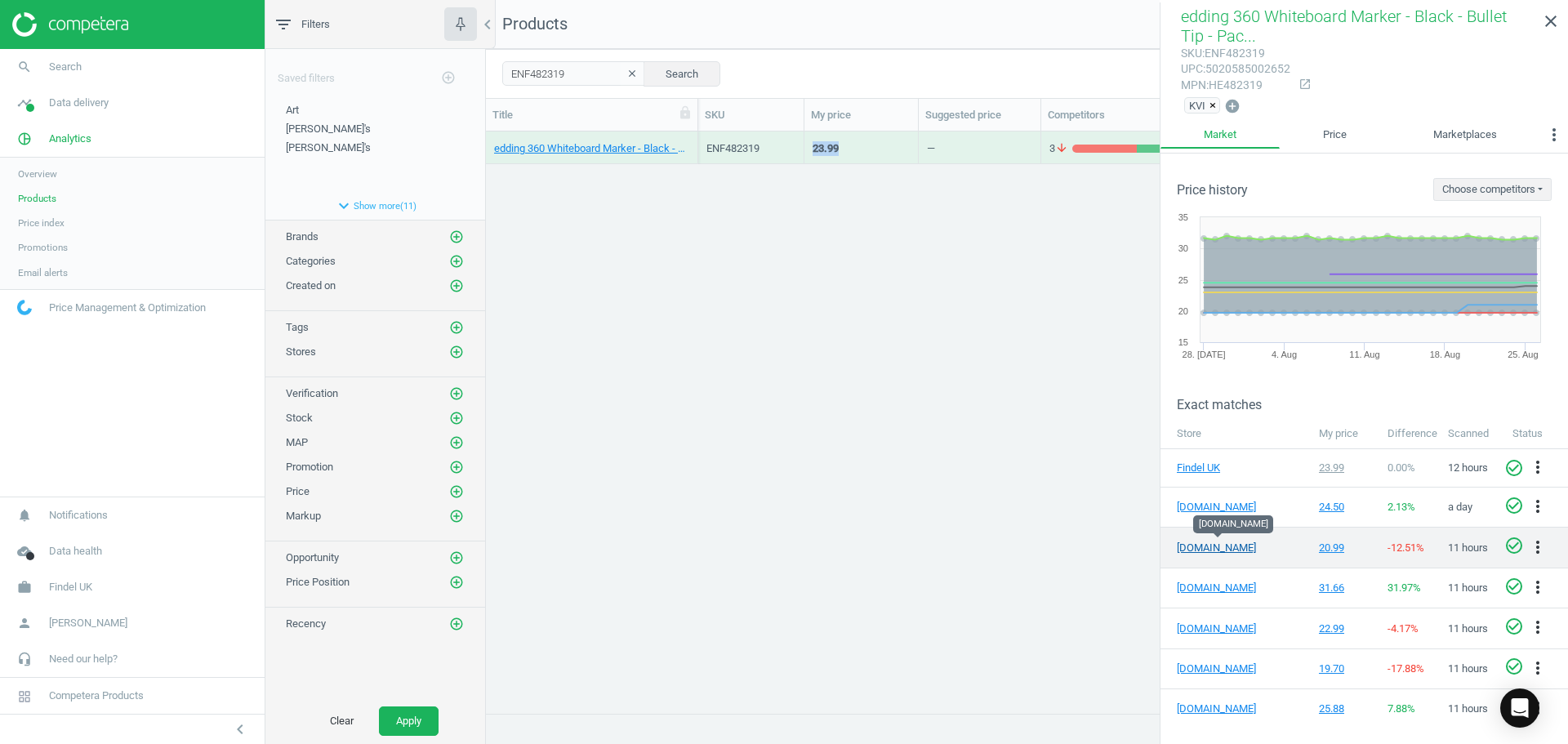
click at [1201, 545] on link "[DOMAIN_NAME]" at bounding box center [1218, 548] width 82 height 15
click at [1552, 21] on icon "close" at bounding box center [1551, 21] width 20 height 20
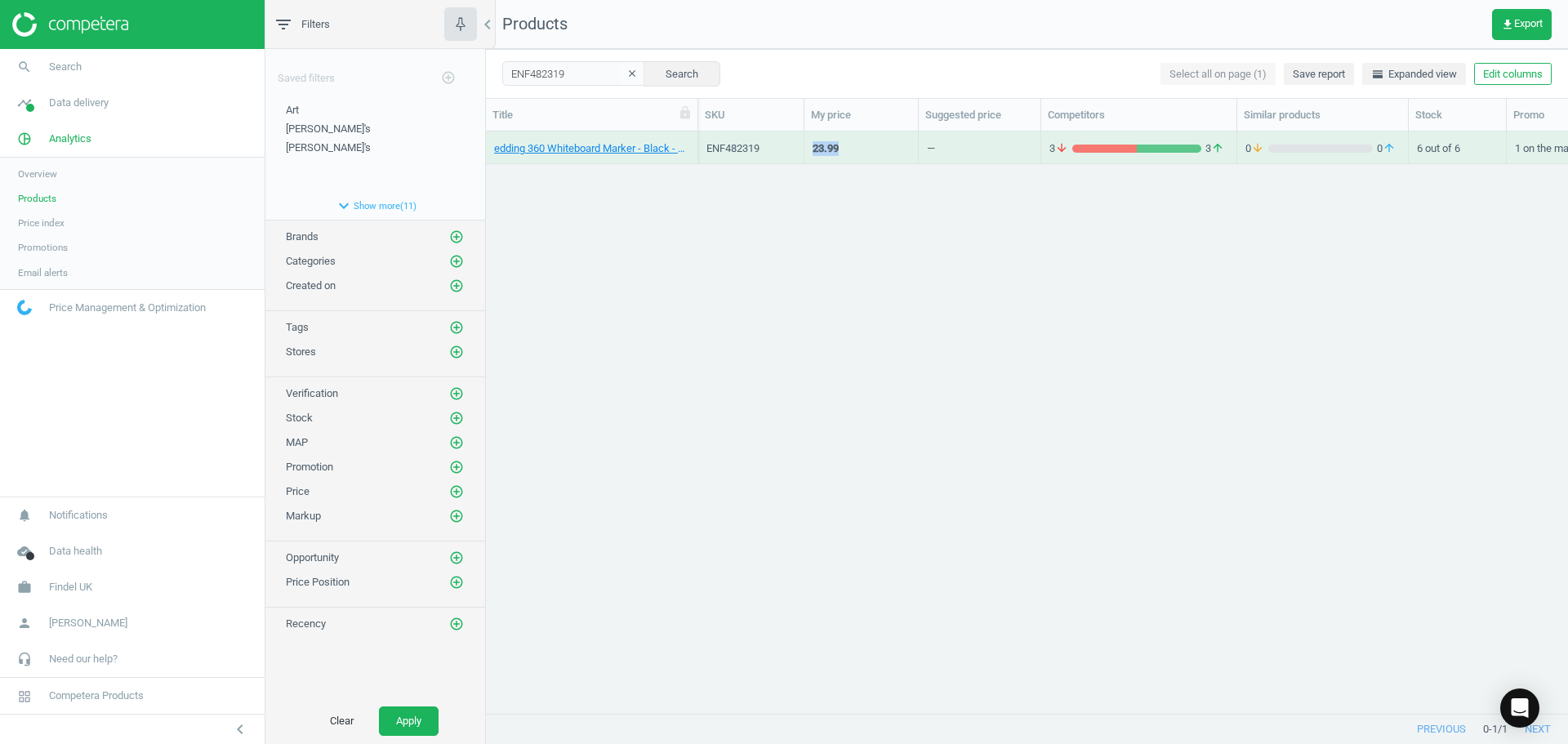
click at [627, 72] on icon "clear" at bounding box center [632, 74] width 12 height 12
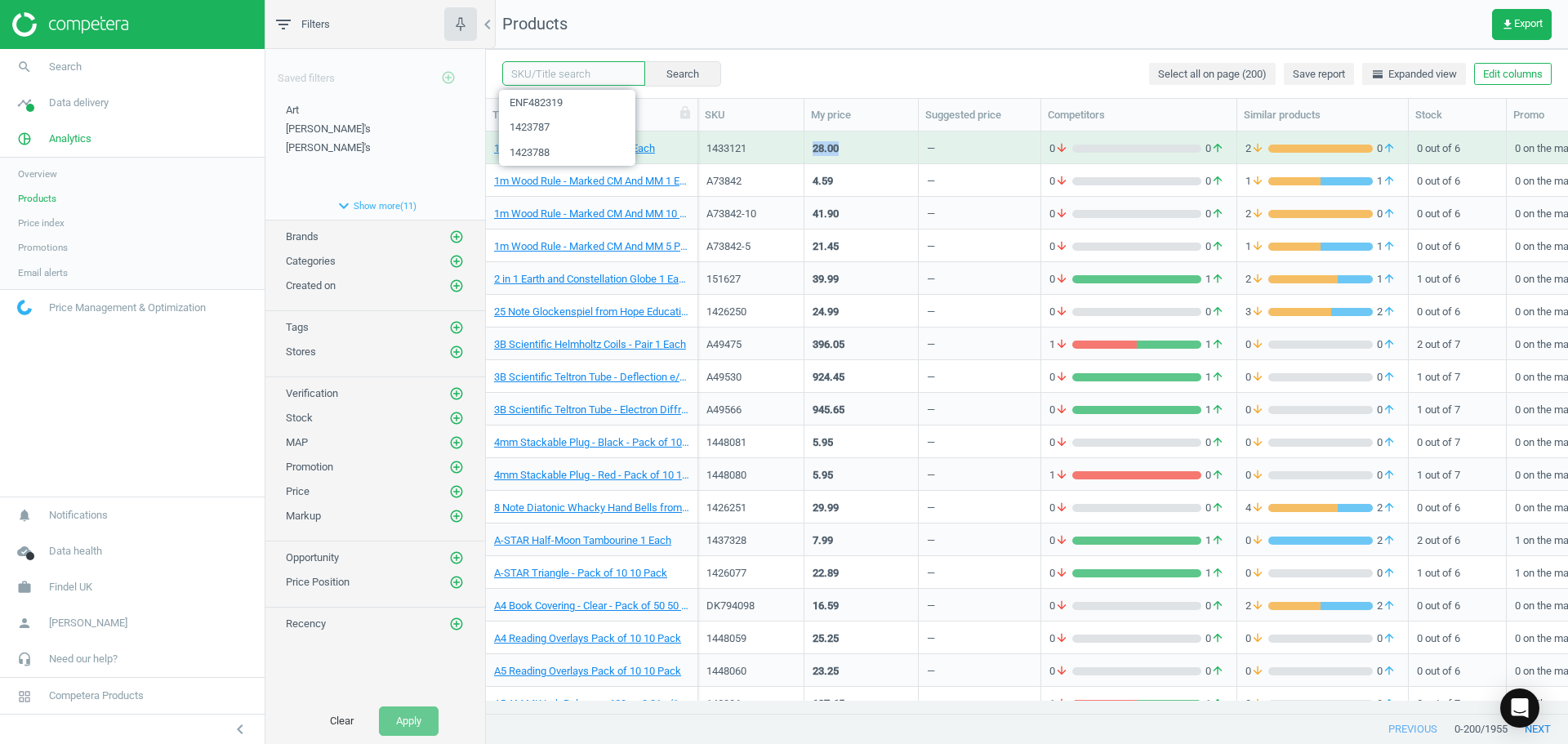
drag, startPoint x: 554, startPoint y: 77, endPoint x: 580, endPoint y: 77, distance: 26.0
click at [554, 77] on input "text" at bounding box center [574, 74] width 143 height 25
paste input "ENF296133"
click at [664, 76] on button "Search" at bounding box center [682, 74] width 77 height 25
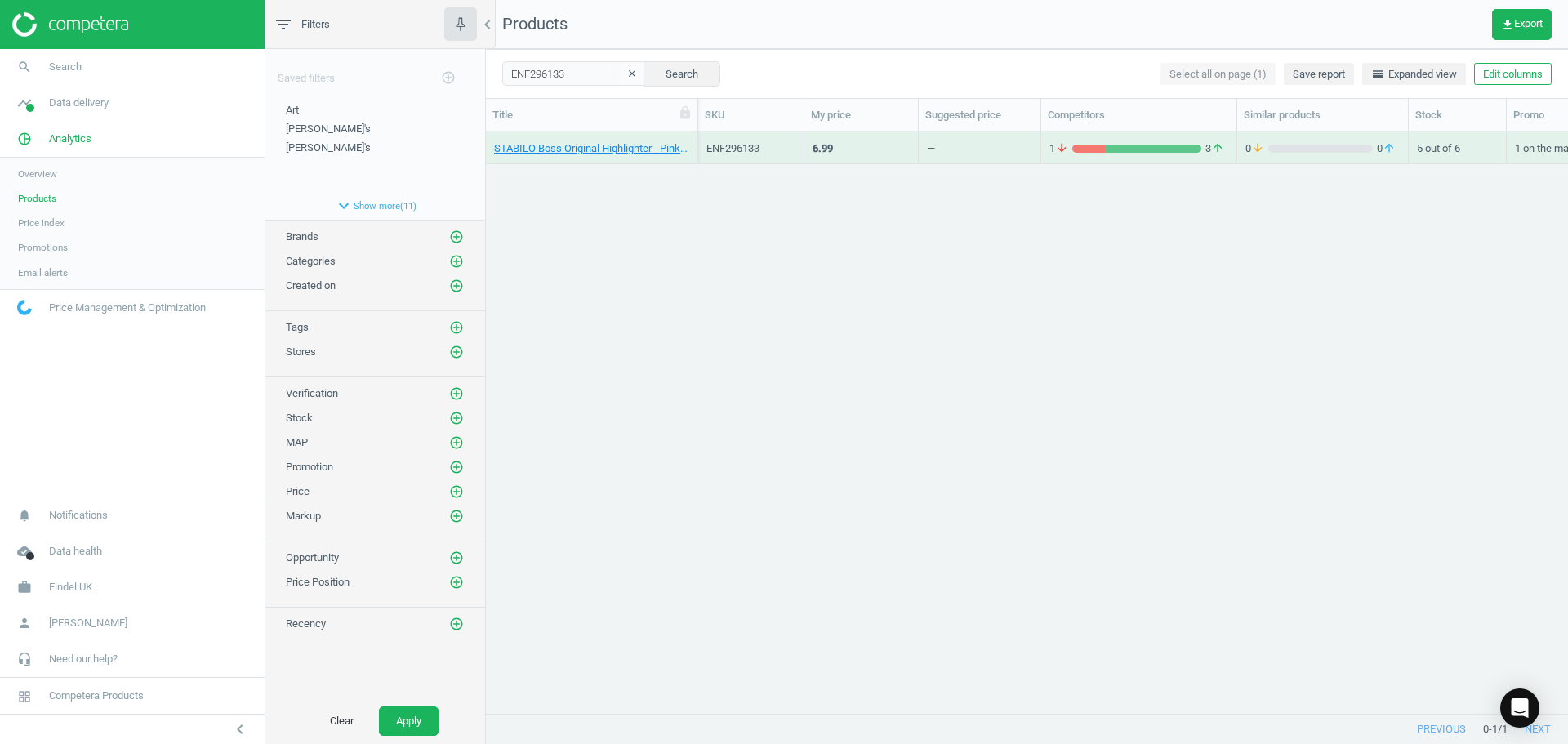
click at [828, 154] on div "6.99" at bounding box center [822, 149] width 21 height 15
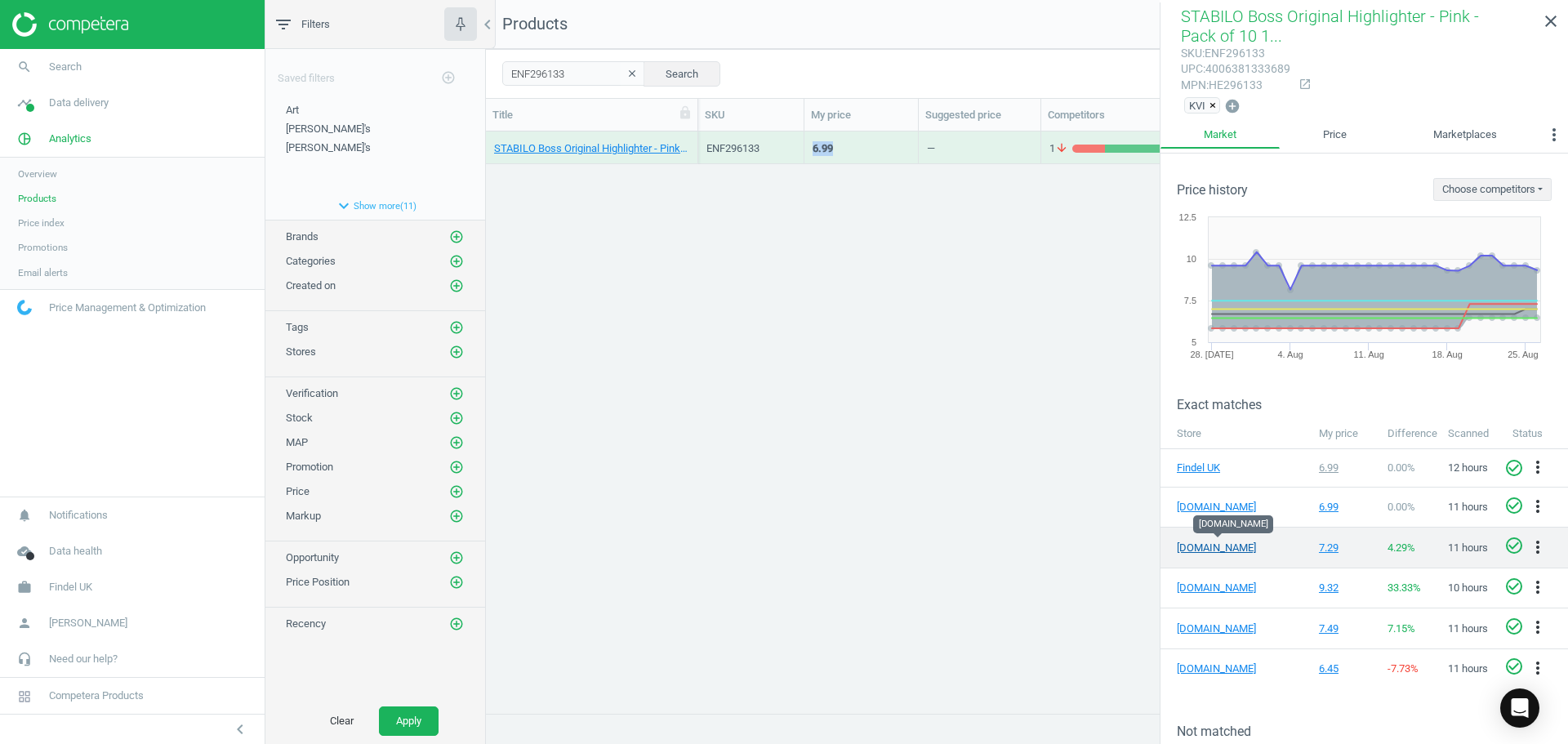
click at [1209, 541] on link "[DOMAIN_NAME]" at bounding box center [1218, 548] width 82 height 15
drag, startPoint x: 1554, startPoint y: 17, endPoint x: 984, endPoint y: 79, distance: 573.4
click at [1549, 17] on icon "close" at bounding box center [1551, 21] width 20 height 20
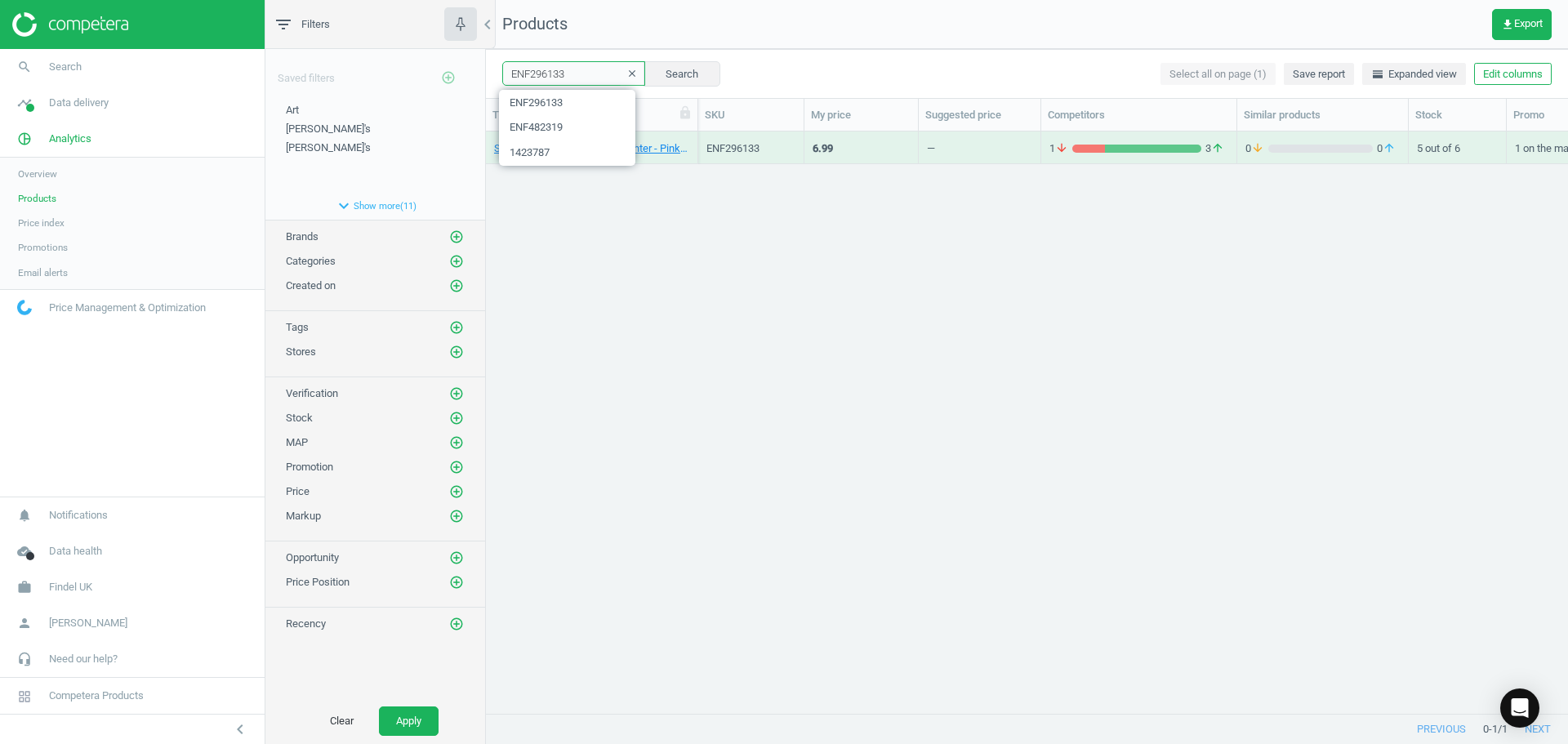
drag, startPoint x: 579, startPoint y: 70, endPoint x: 455, endPoint y: 68, distance: 124.0
click at [455, 68] on div "filter_list Filters chevron_left Saved filters add_circle_outline Art edit dele…" at bounding box center [917, 372] width 1303 height 744
paste input "92061"
click at [689, 73] on button "Search" at bounding box center [682, 74] width 77 height 25
click at [817, 145] on div "7.55" at bounding box center [822, 149] width 21 height 15
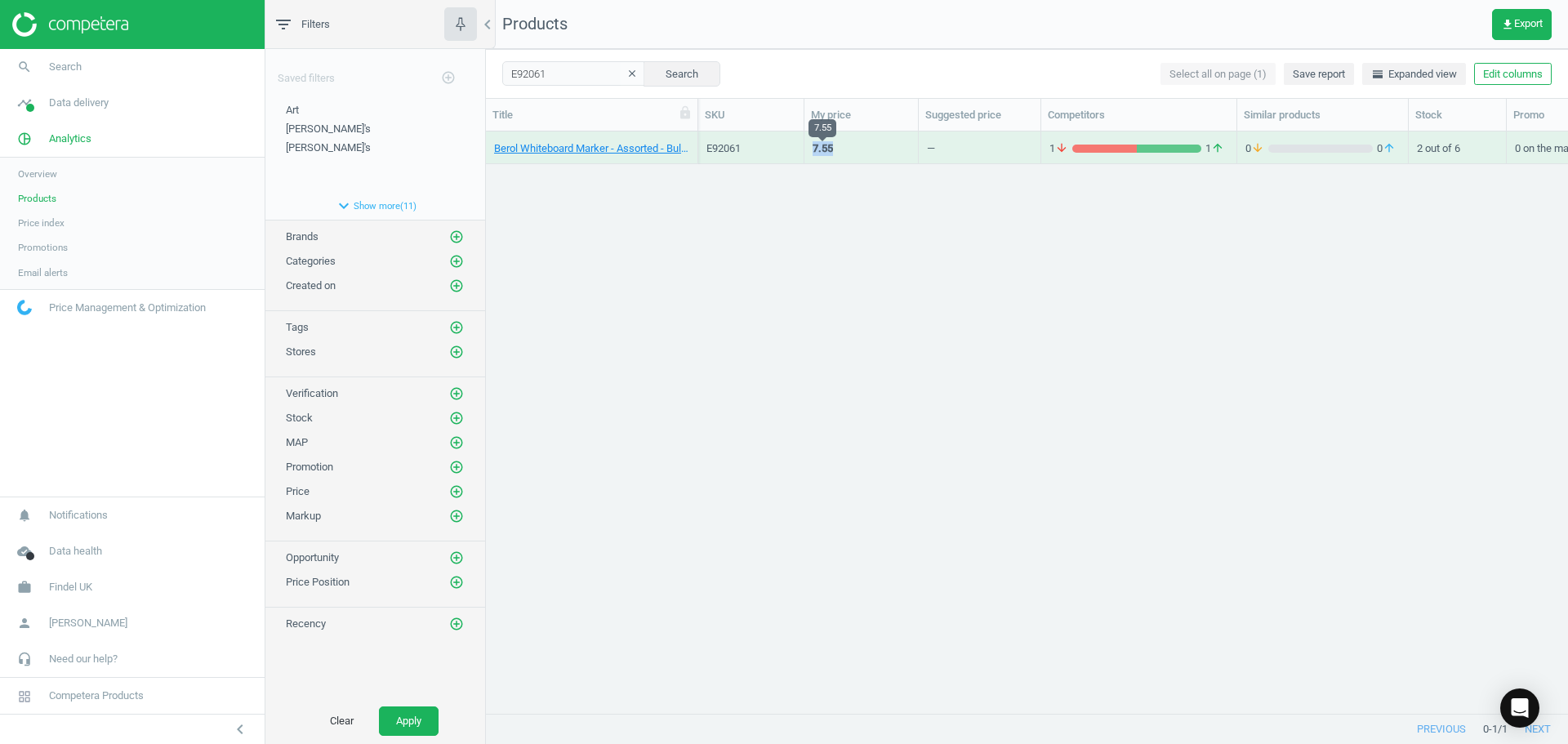
click at [817, 145] on div "7.55" at bounding box center [822, 149] width 21 height 15
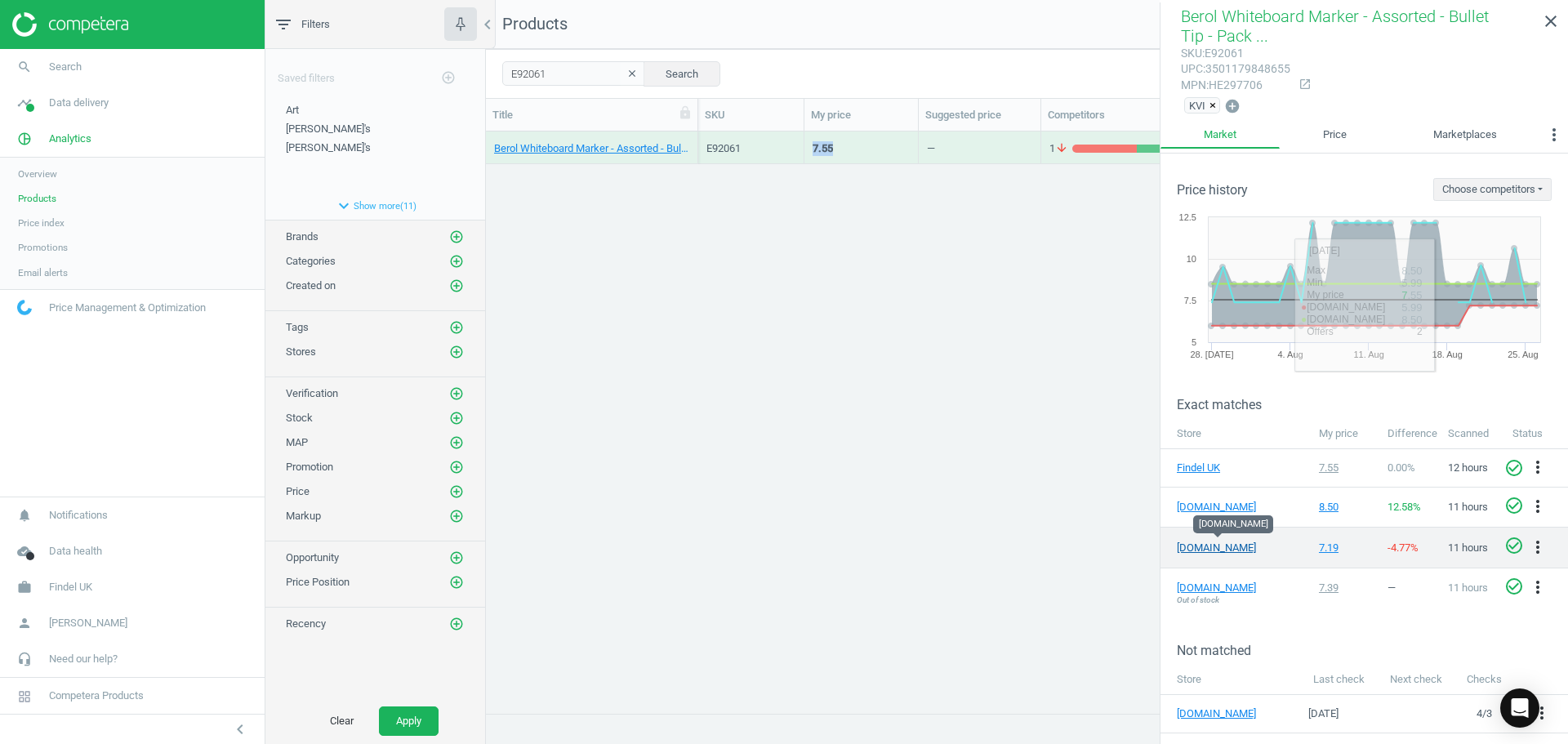
click at [1196, 546] on link "[DOMAIN_NAME]" at bounding box center [1218, 548] width 82 height 15
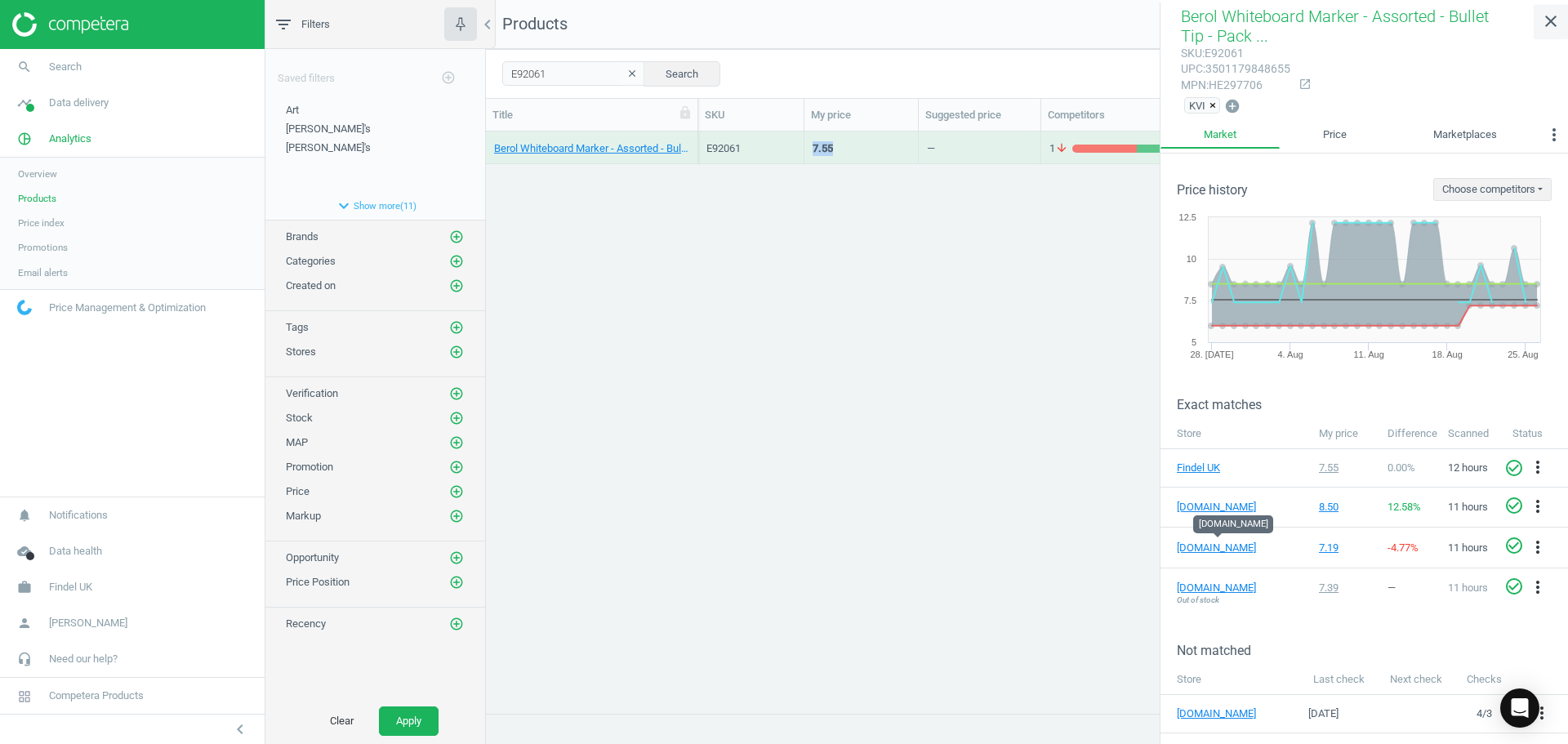
click at [1551, 17] on icon "close" at bounding box center [1551, 21] width 20 height 20
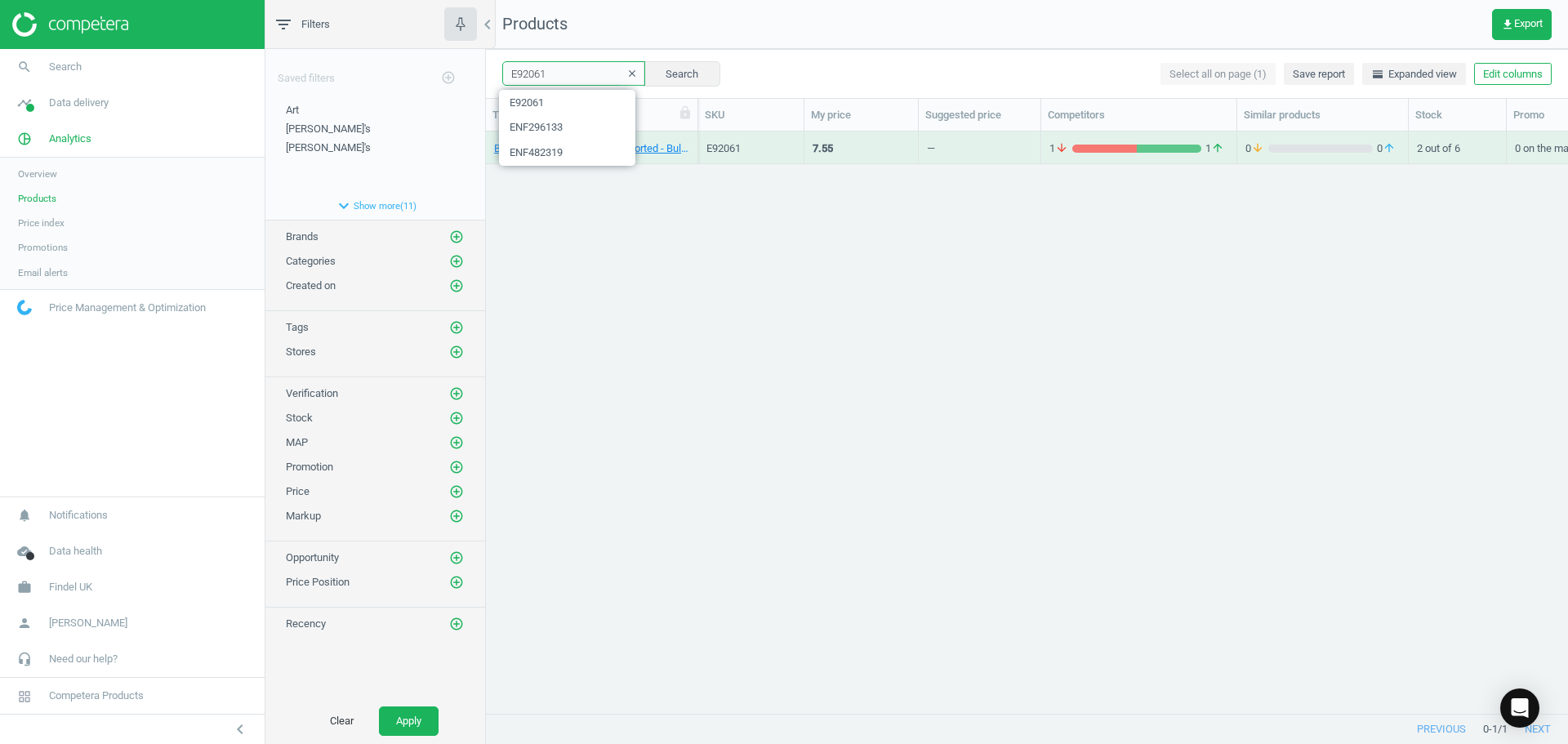
drag, startPoint x: 573, startPoint y: 73, endPoint x: 550, endPoint y: 68, distance: 23.5
click at [472, 63] on div "filter_list Filters chevron_left Saved filters add_circle_outline Art edit dele…" at bounding box center [917, 372] width 1303 height 744
paste input "55994"
click at [697, 85] on button "Search" at bounding box center [682, 74] width 77 height 25
click at [807, 150] on div "21.59" at bounding box center [861, 148] width 114 height 33
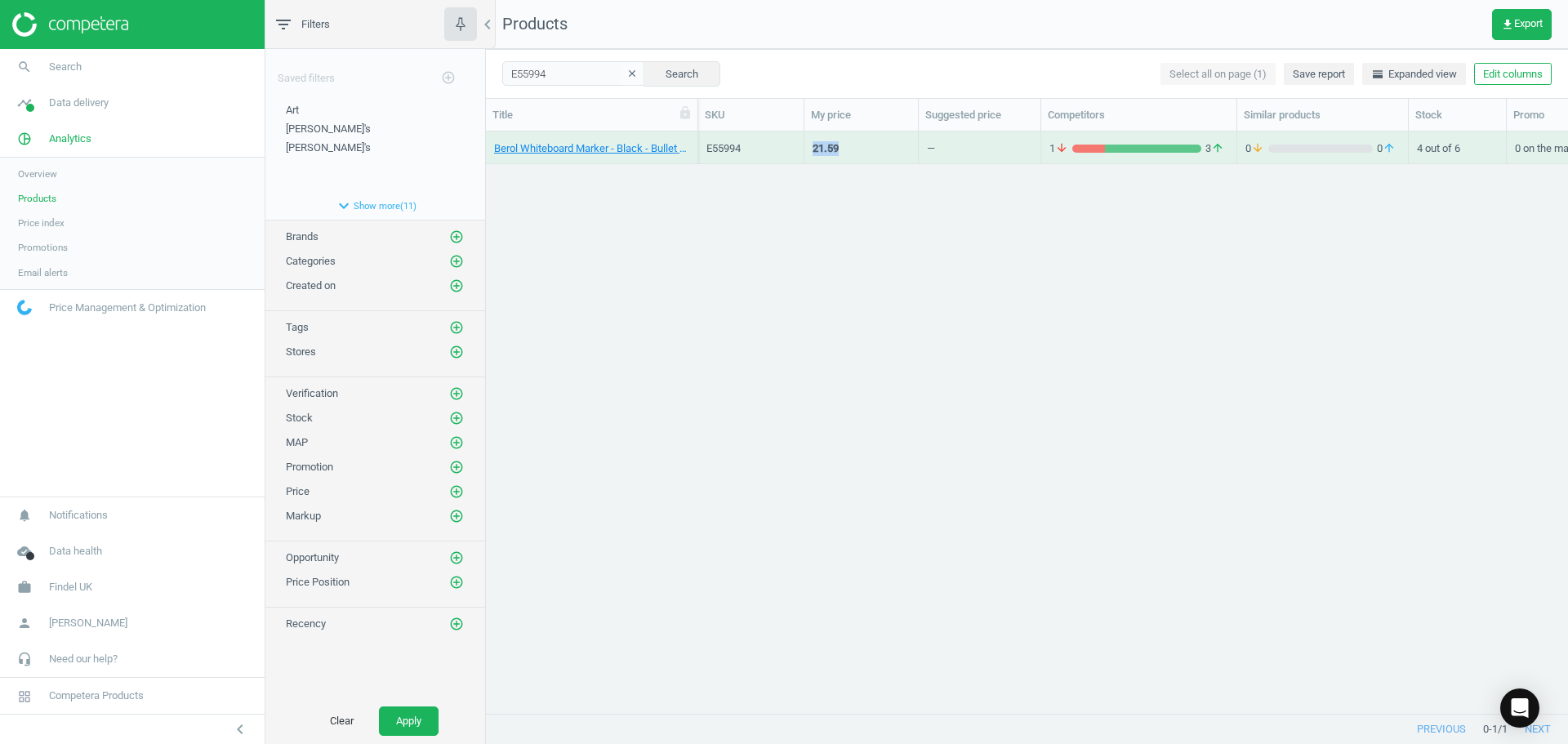
click at [807, 150] on div "21.59" at bounding box center [861, 148] width 114 height 33
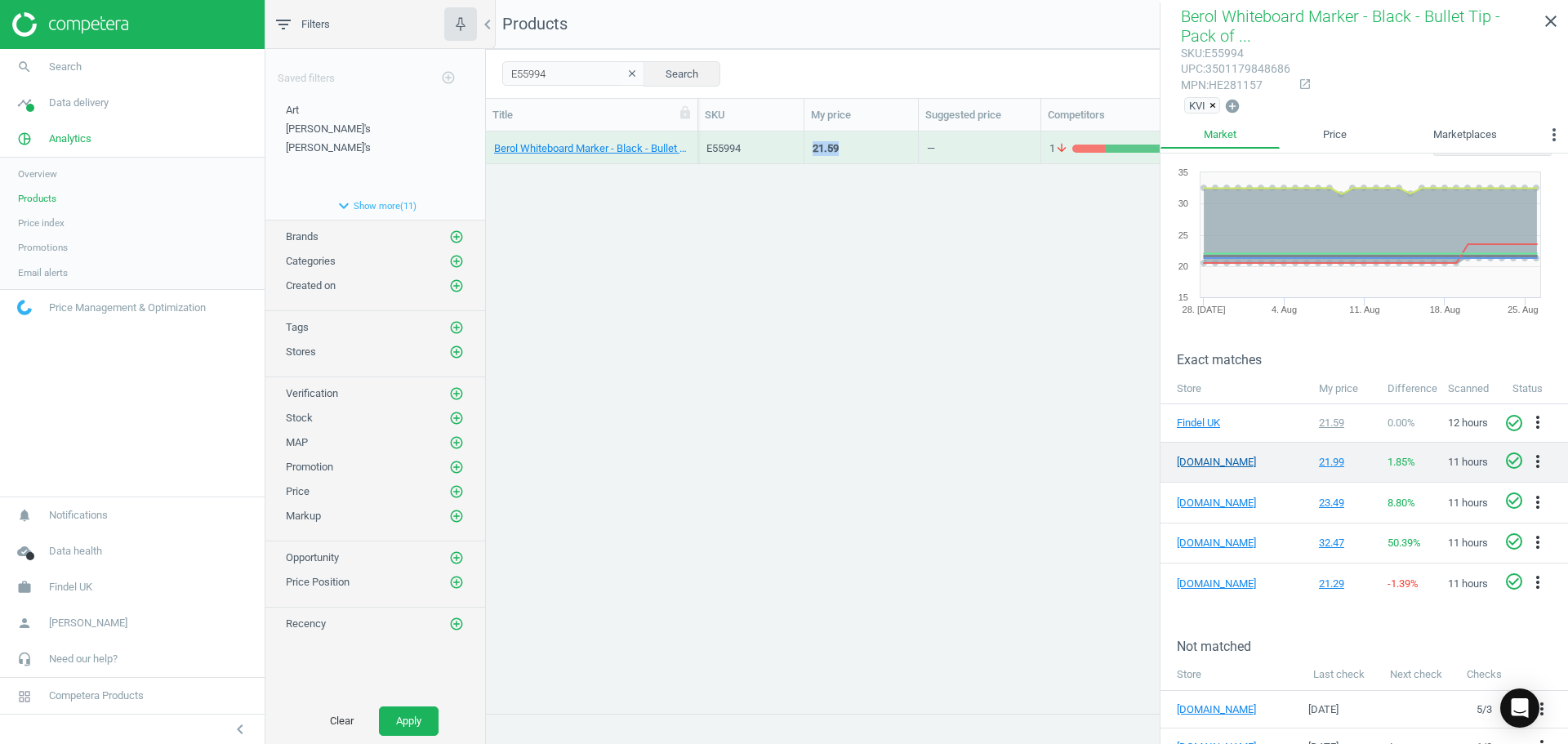
scroll to position [68, 0]
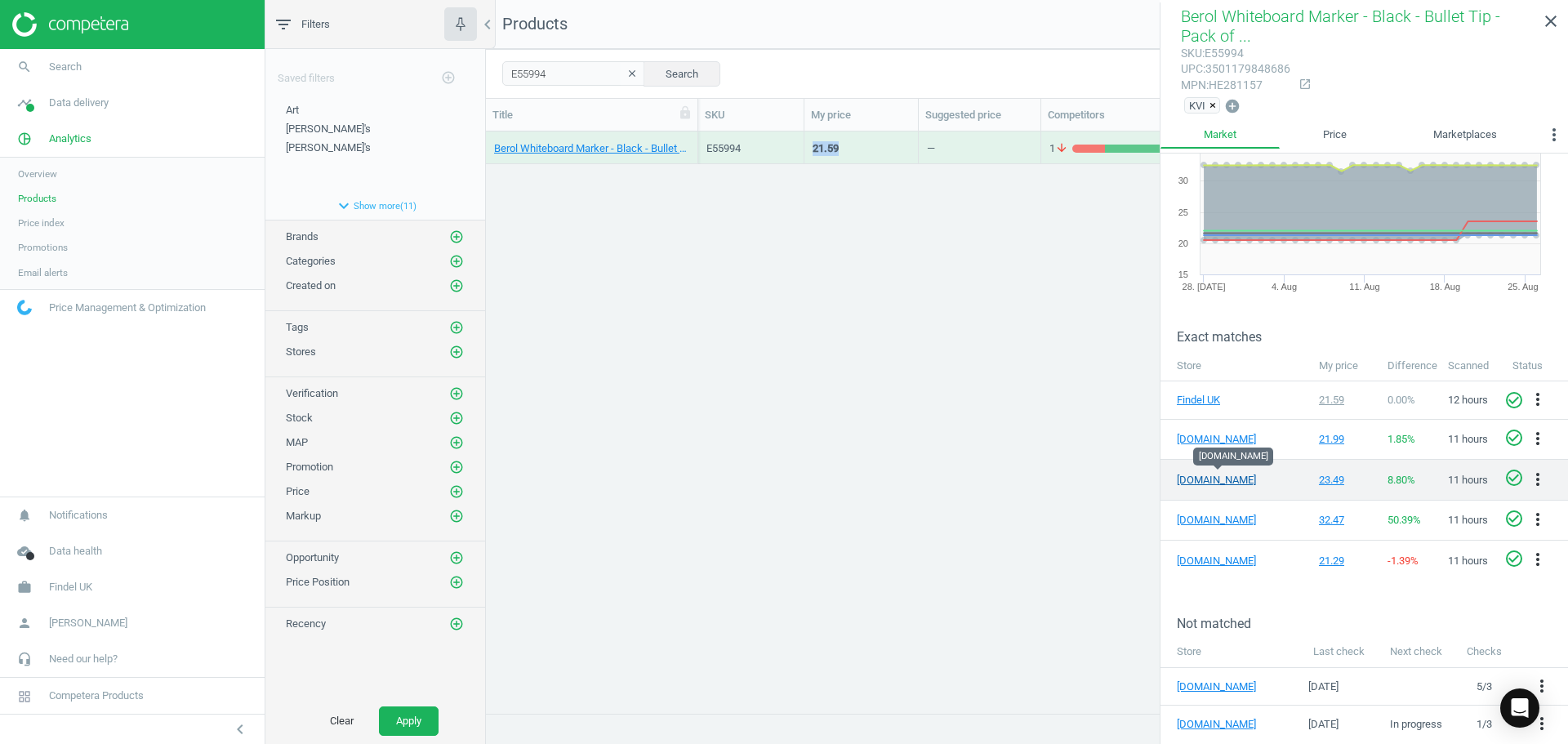
click at [1199, 473] on link "[DOMAIN_NAME]" at bounding box center [1218, 480] width 82 height 15
click at [1549, 21] on icon "close" at bounding box center [1551, 21] width 20 height 20
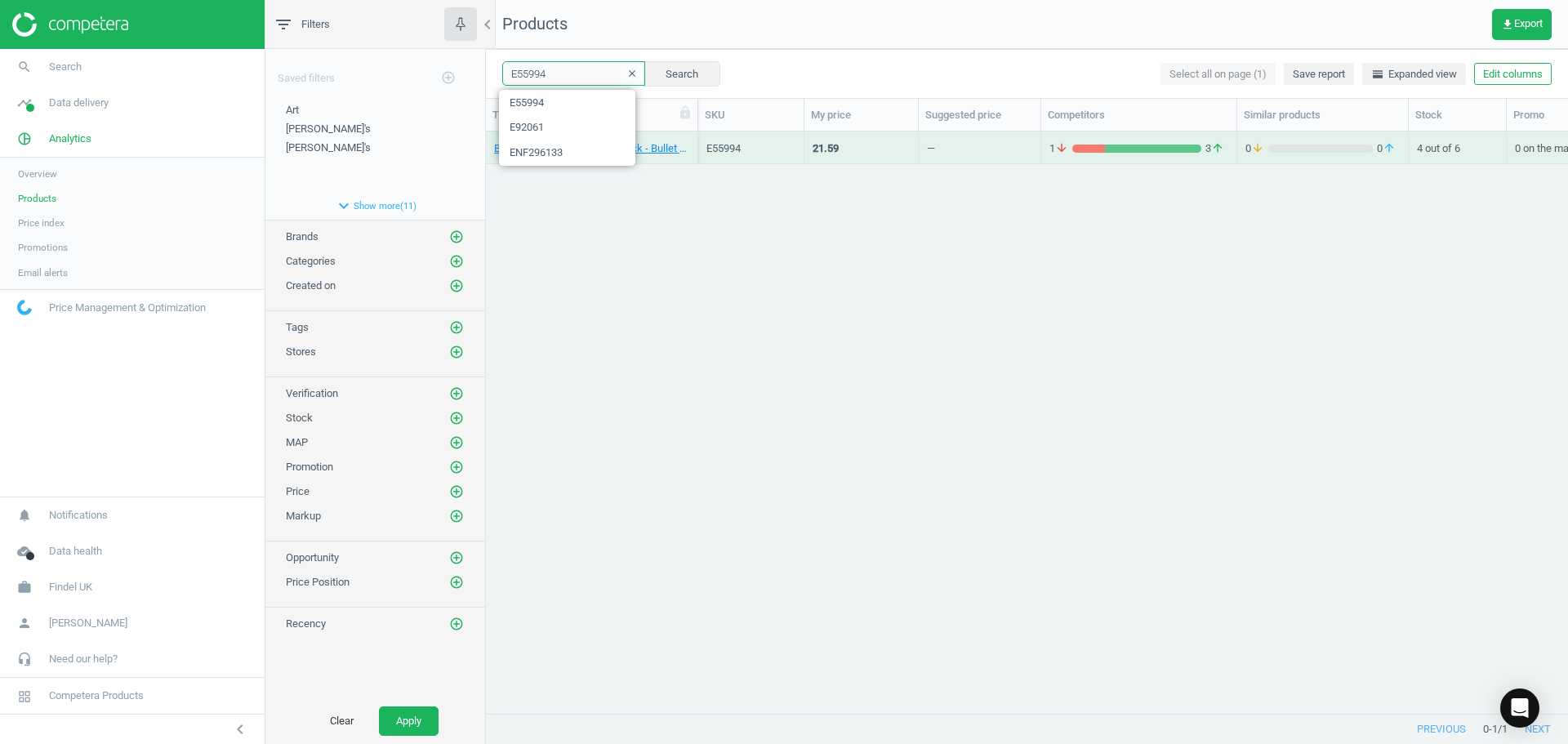
drag, startPoint x: 574, startPoint y: 75, endPoint x: 607, endPoint y: 79, distance: 33.2
click at [442, 72] on div "filter_list Filters chevron_left Saved filters add_circle_outline Art edit dele…" at bounding box center [917, 372] width 1303 height 744
paste input "184493"
type input "184493"
click at [688, 76] on button "Search" at bounding box center [682, 74] width 77 height 25
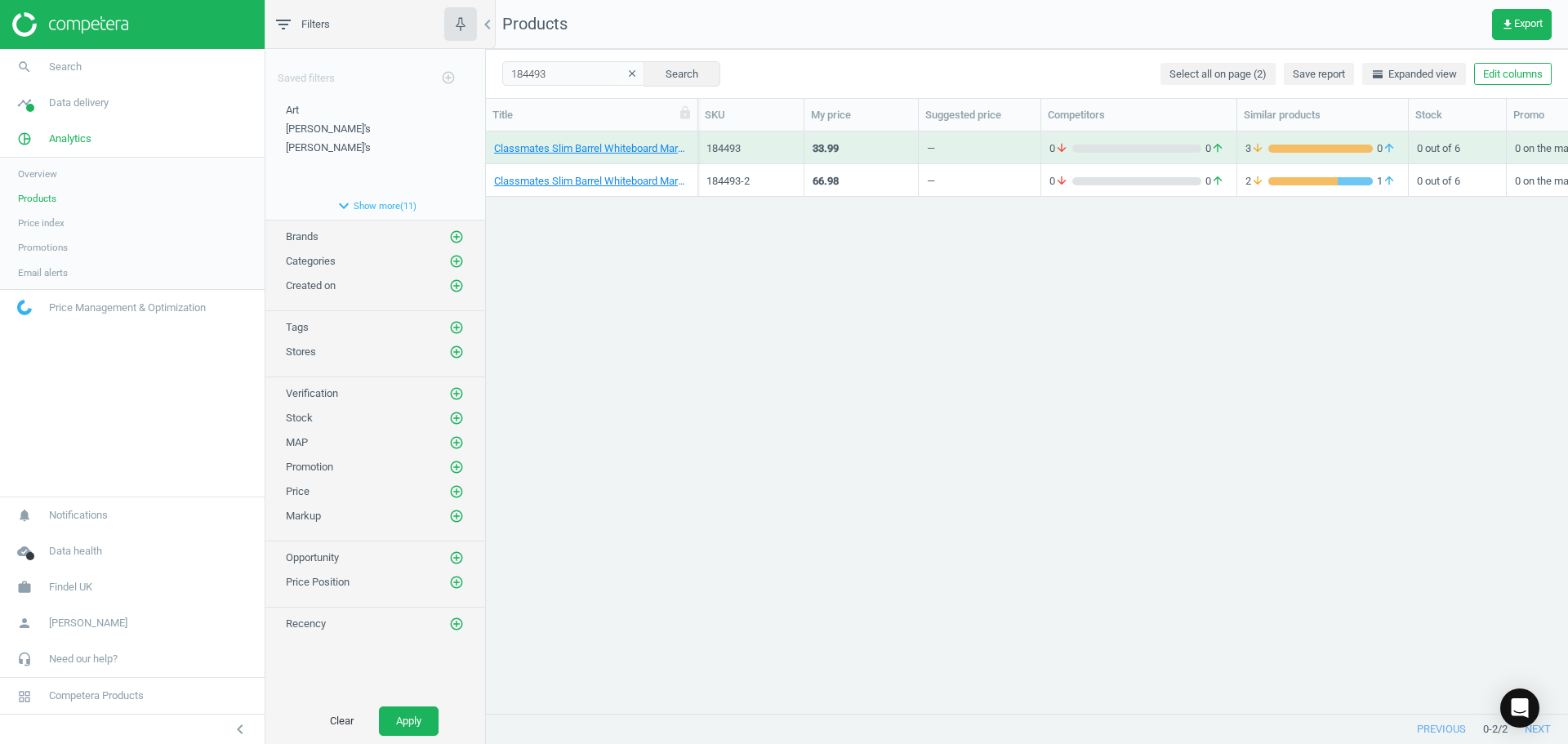
click at [851, 157] on div "33.99" at bounding box center [861, 147] width 98 height 29
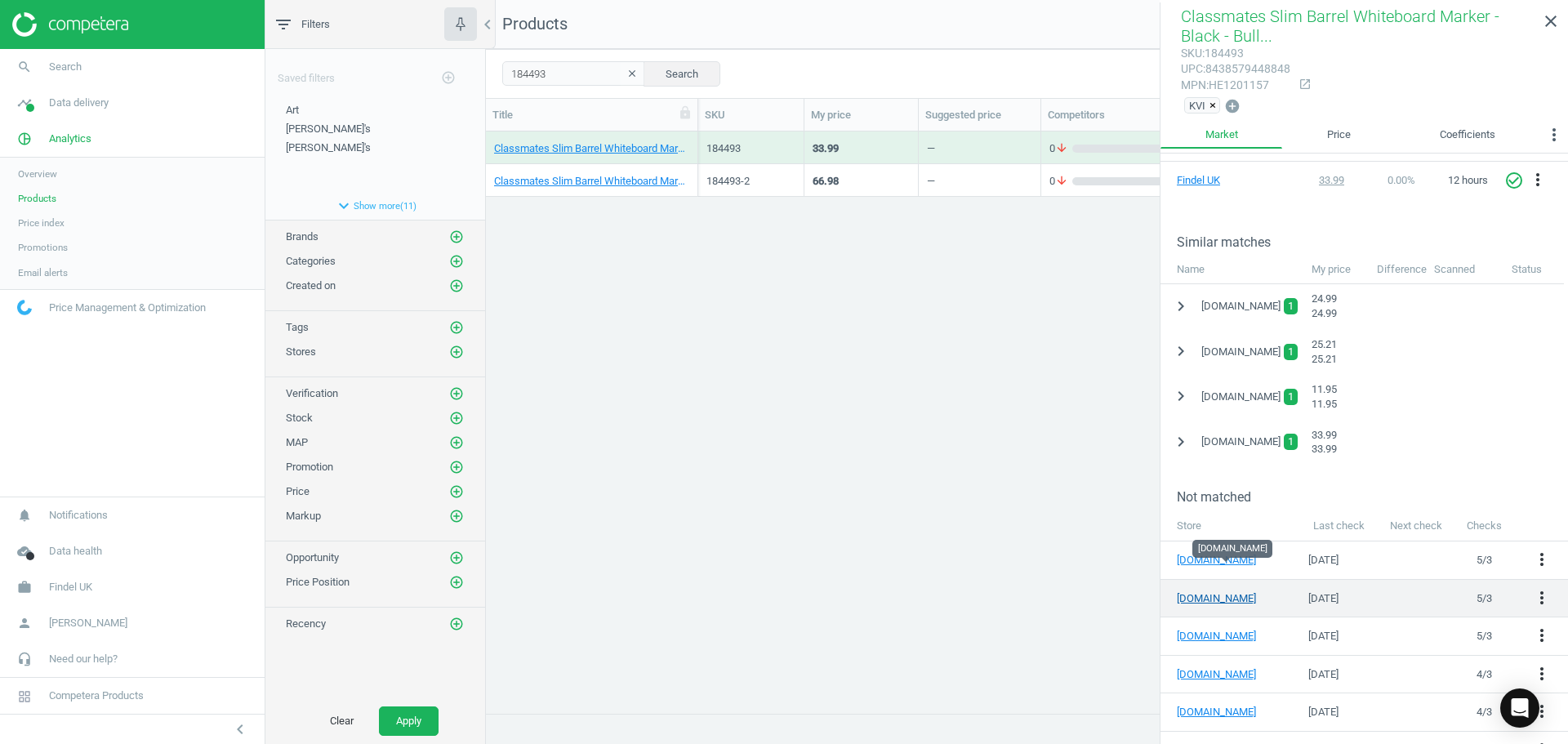
scroll to position [313, 0]
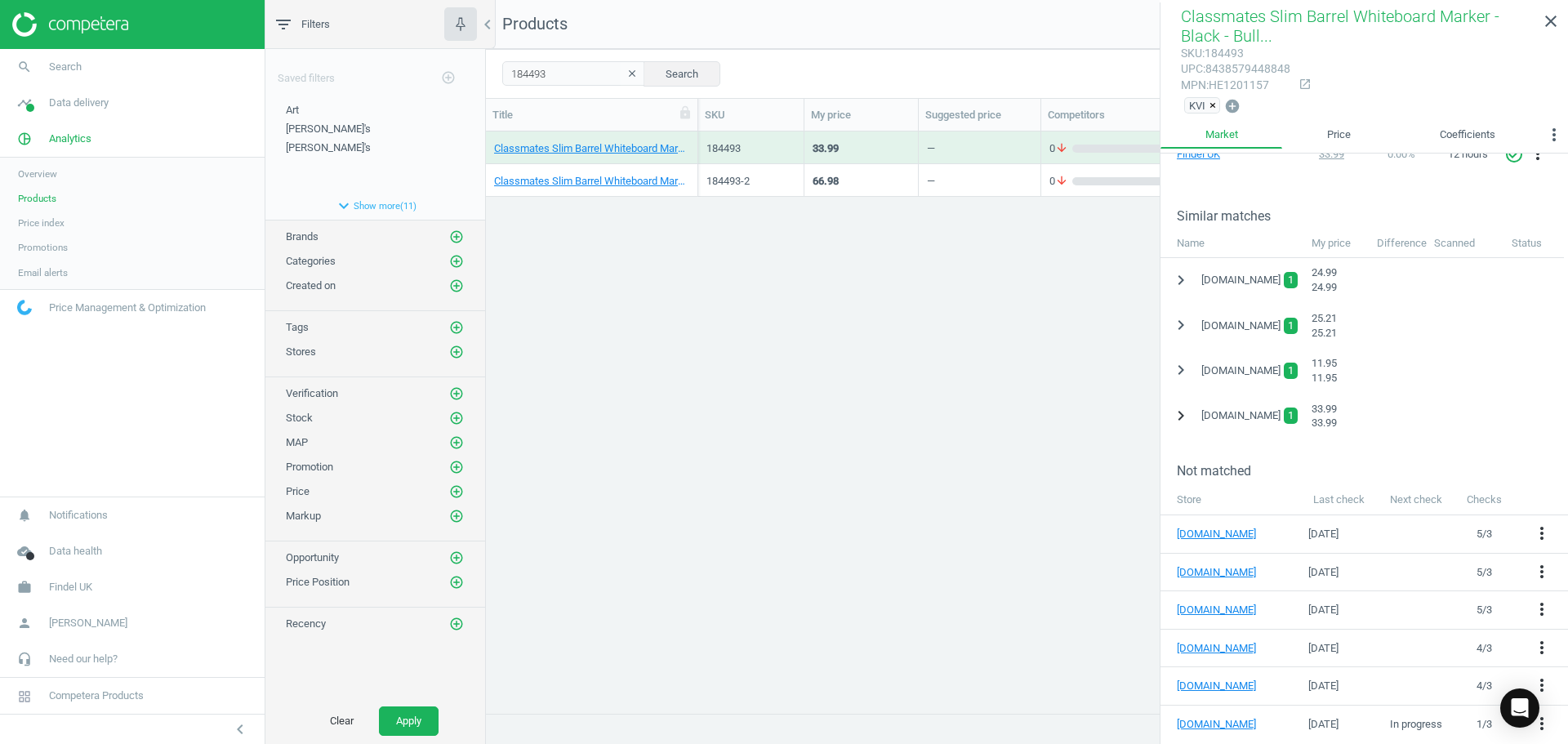
click at [1180, 413] on icon "chevron_right" at bounding box center [1181, 416] width 20 height 20
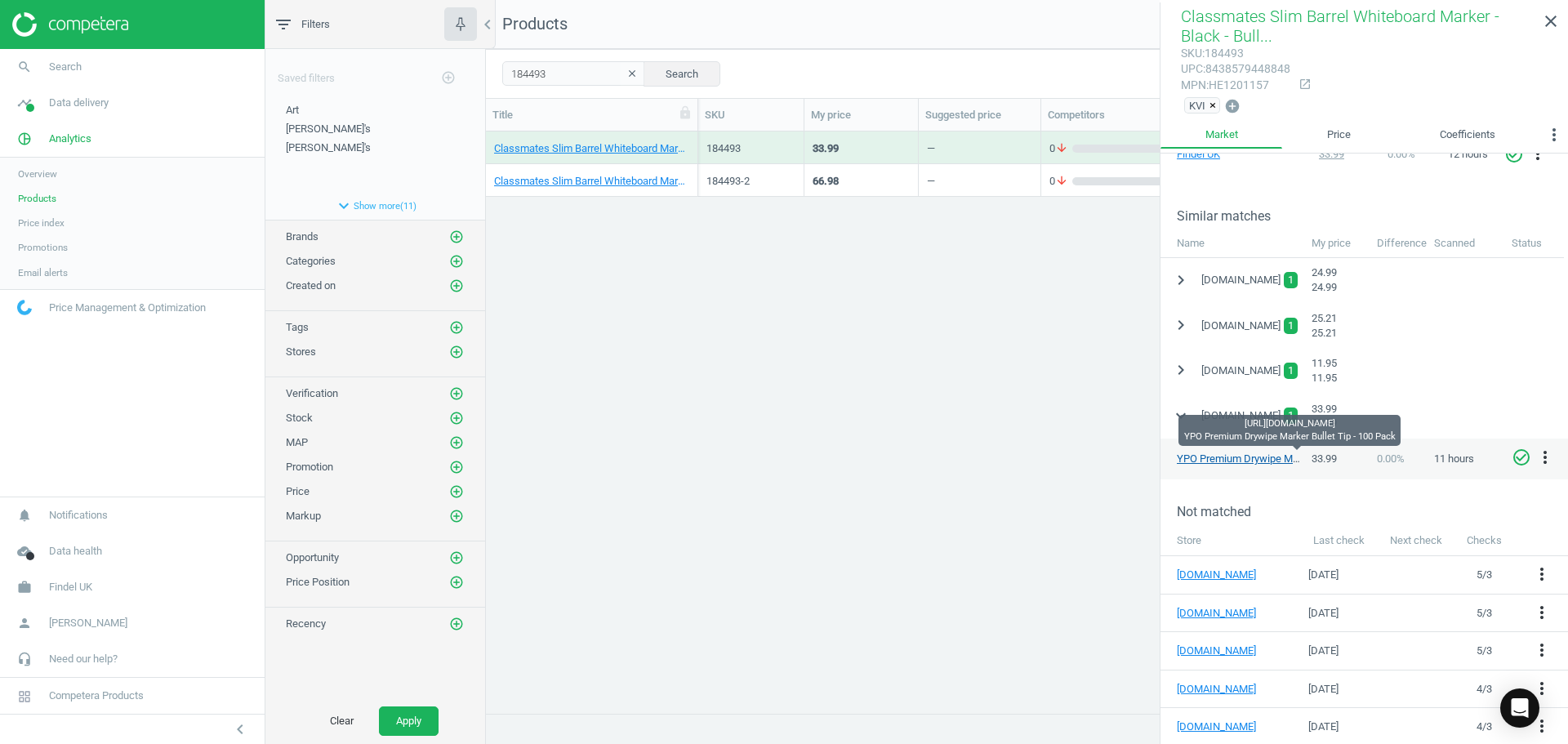
click at [1242, 455] on link "YPO Premium Drywipe Marker Bullet Tip - 100 Pack" at bounding box center [1295, 458] width 237 height 12
